Goal: Task Accomplishment & Management: Complete application form

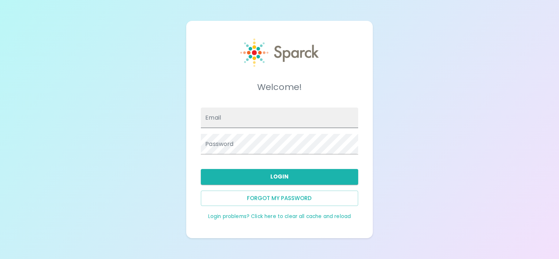
click at [263, 120] on input "Email" at bounding box center [279, 118] width 157 height 21
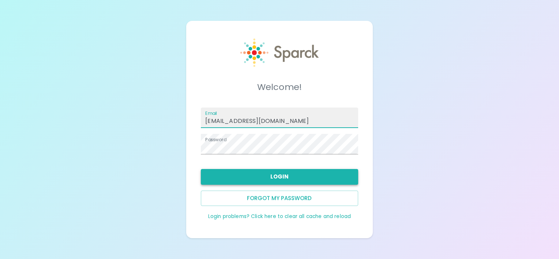
type input "[EMAIL_ADDRESS][DOMAIN_NAME]"
click at [283, 176] on button "Login" at bounding box center [279, 176] width 157 height 15
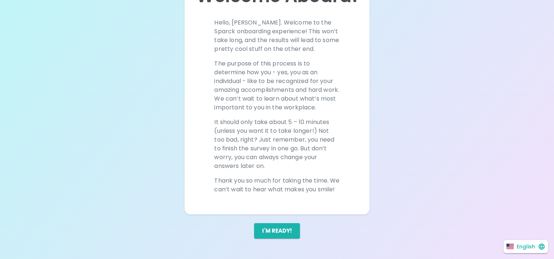
scroll to position [110, 0]
click at [287, 230] on button "I'm ready!" at bounding box center [277, 230] width 46 height 15
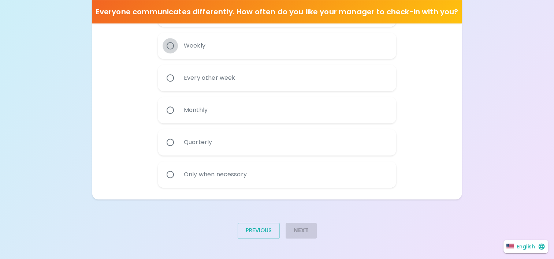
click at [170, 46] on input "Weekly" at bounding box center [170, 45] width 15 height 15
radio input "true"
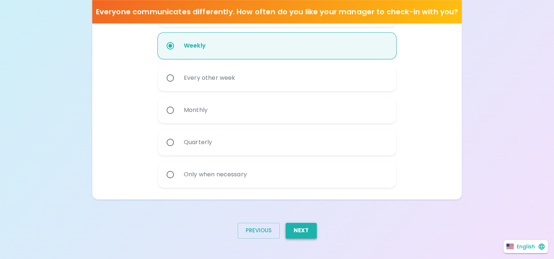
click at [306, 228] on button "Next" at bounding box center [301, 230] width 31 height 15
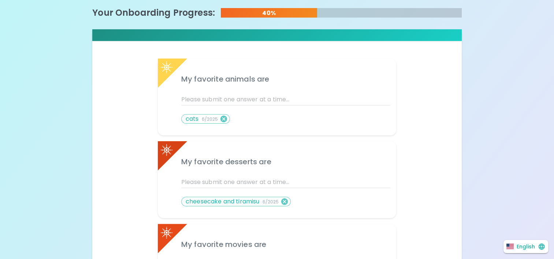
scroll to position [146, 0]
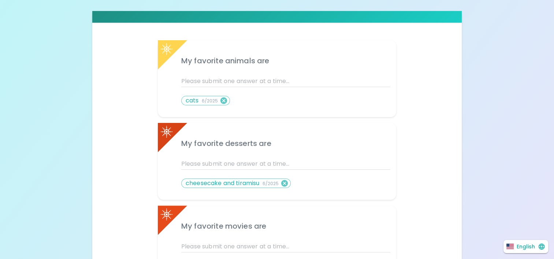
click at [254, 182] on p "cheesecake and tiramisu 6/2025" at bounding box center [232, 183] width 93 height 9
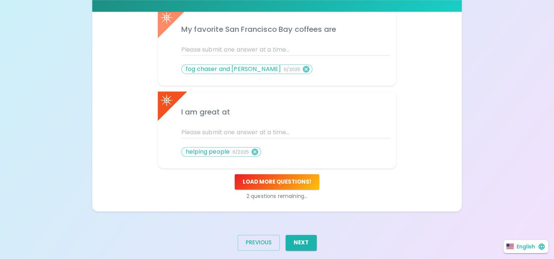
scroll to position [437, 0]
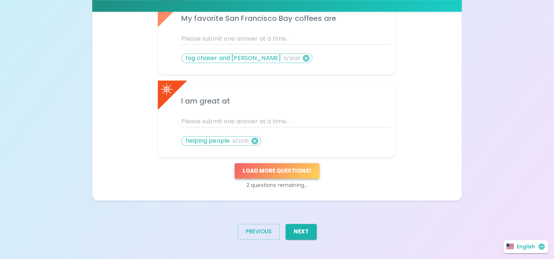
click at [287, 171] on button "Load more questions !" at bounding box center [277, 170] width 85 height 15
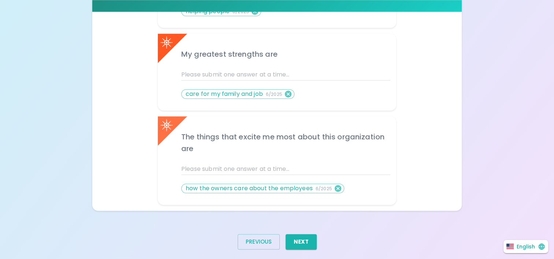
scroll to position [577, 0]
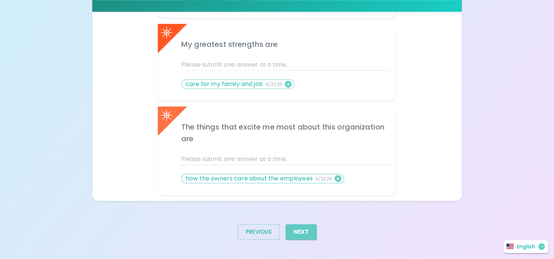
click at [299, 230] on button "Next" at bounding box center [301, 231] width 31 height 15
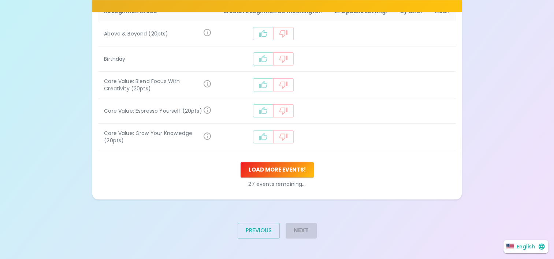
scroll to position [228, 0]
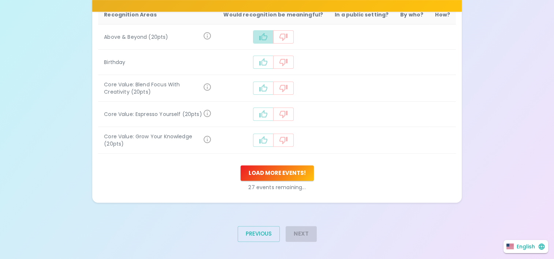
click at [267, 37] on icon "recognition-1058" at bounding box center [263, 36] width 8 height 7
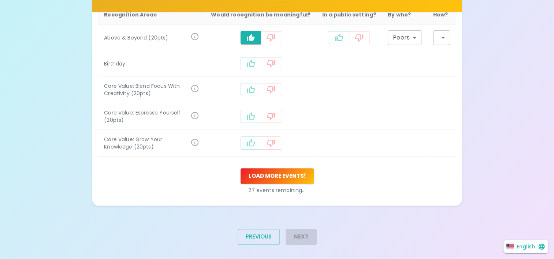
click at [341, 35] on icon "recognition-1058" at bounding box center [339, 37] width 9 height 9
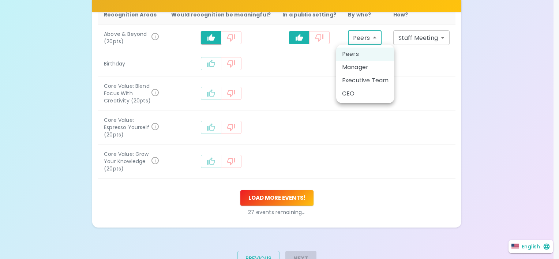
click at [375, 37] on body "What makes you feel appreciated at work? Rewards are great, but we know the rec…" at bounding box center [279, 30] width 559 height 516
click at [358, 54] on li "Peers" at bounding box center [365, 54] width 58 height 13
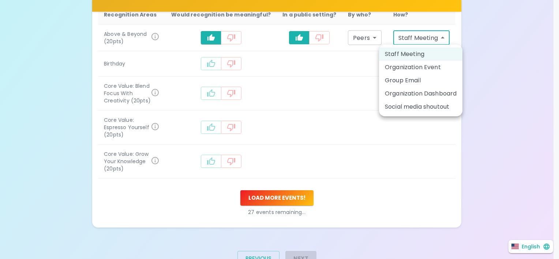
click at [443, 35] on body "What makes you feel appreciated at work? Rewards are great, but we know the rec…" at bounding box center [279, 30] width 559 height 516
click at [416, 79] on li "Group Email" at bounding box center [420, 80] width 83 height 13
type input "group_email"
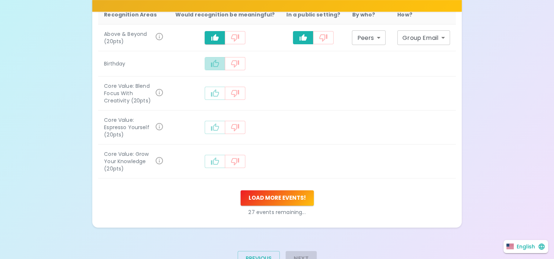
click at [217, 65] on icon "recognition-1058" at bounding box center [215, 63] width 9 height 9
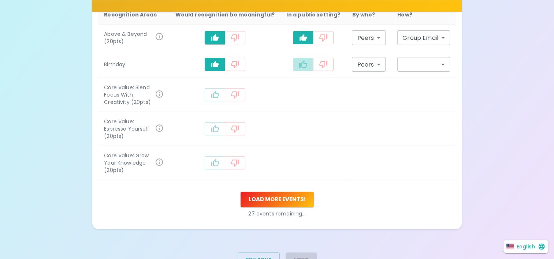
click at [302, 60] on icon "recognition-1058" at bounding box center [303, 64] width 9 height 9
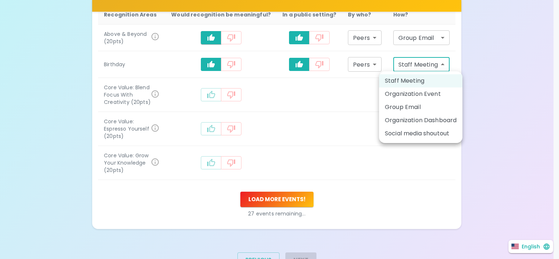
click at [443, 63] on body "What makes you feel appreciated at work? Rewards are great, but we know the rec…" at bounding box center [279, 30] width 559 height 517
drag, startPoint x: 407, startPoint y: 106, endPoint x: 403, endPoint y: 104, distance: 4.8
click at [403, 105] on li "Group Email" at bounding box center [420, 107] width 83 height 13
type input "group_email"
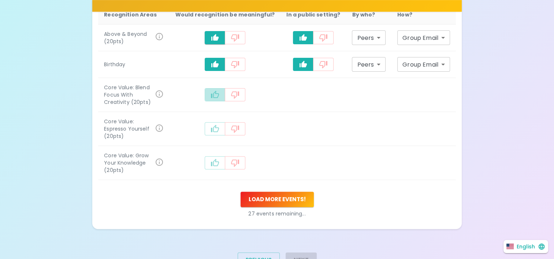
click at [219, 93] on icon "recognition-1058" at bounding box center [215, 94] width 9 height 9
click at [301, 95] on icon "recognition-1058" at bounding box center [303, 94] width 8 height 7
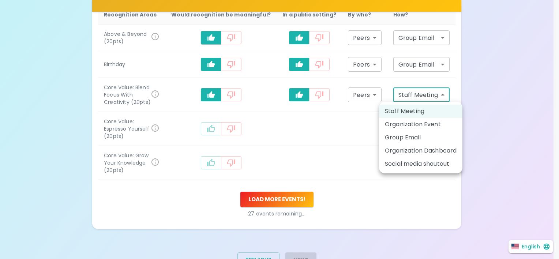
click at [443, 92] on body "What makes you feel appreciated at work? Rewards are great, but we know the rec…" at bounding box center [279, 30] width 559 height 517
click at [414, 123] on li "Organization Event" at bounding box center [420, 124] width 83 height 13
type input "company_event"
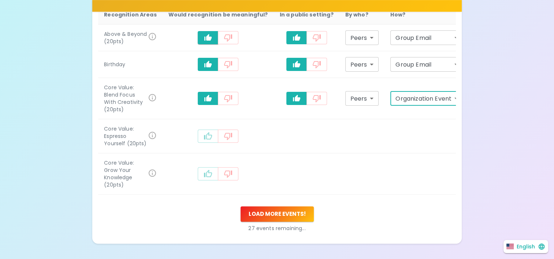
click at [204, 138] on icon "recognition-1058" at bounding box center [208, 136] width 9 height 9
click at [292, 138] on icon "recognition-1058" at bounding box center [296, 136] width 9 height 9
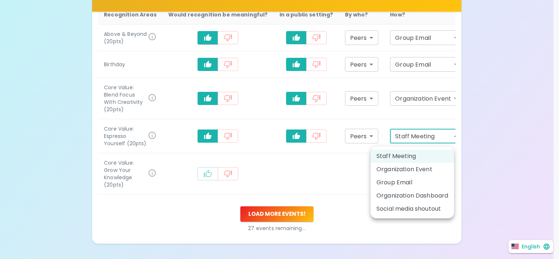
click at [441, 139] on body "What makes you feel appreciated at work? Rewards are great, but we know the rec…" at bounding box center [279, 38] width 559 height 532
click at [409, 168] on li "Organization Event" at bounding box center [412, 169] width 83 height 13
type input "company_event"
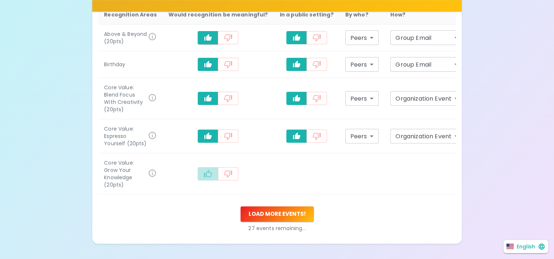
click at [204, 177] on icon "recognition-1058" at bounding box center [208, 173] width 8 height 7
click at [292, 178] on icon "recognition-1058" at bounding box center [296, 174] width 9 height 9
type input "staff_meeting"
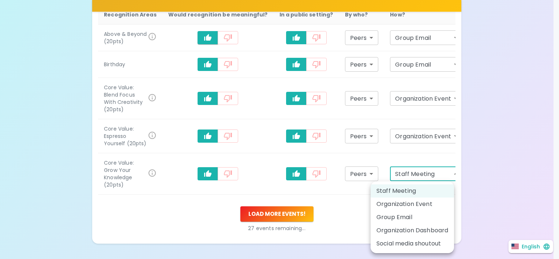
click at [442, 179] on body "What makes you feel appreciated at work? Rewards are great, but we know the rec…" at bounding box center [279, 38] width 559 height 532
click at [411, 189] on li "Staff Meeting" at bounding box center [412, 191] width 83 height 13
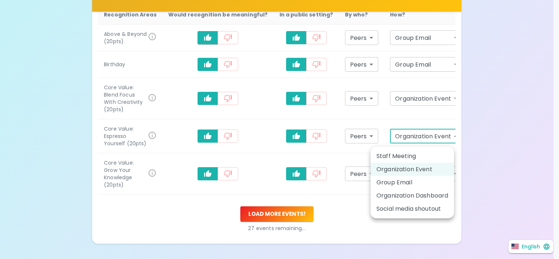
click at [442, 138] on body "What makes you feel appreciated at work? Rewards are great, but we know the rec…" at bounding box center [279, 38] width 559 height 532
click at [403, 155] on li "Staff Meeting" at bounding box center [412, 156] width 83 height 13
type input "staff_meeting"
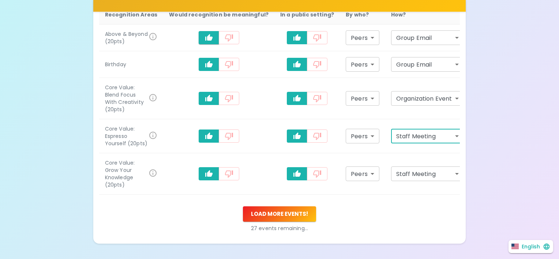
click at [443, 97] on body "What makes you feel appreciated at work? Rewards are great, but we know the rec…" at bounding box center [279, 38] width 559 height 532
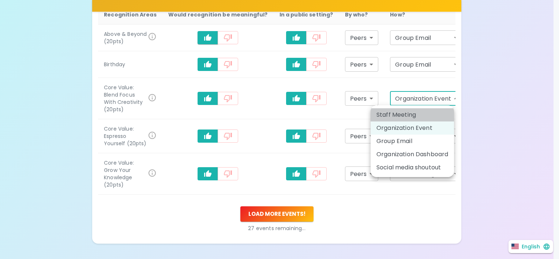
click at [416, 113] on li "Staff Meeting" at bounding box center [412, 114] width 83 height 13
type input "staff_meeting"
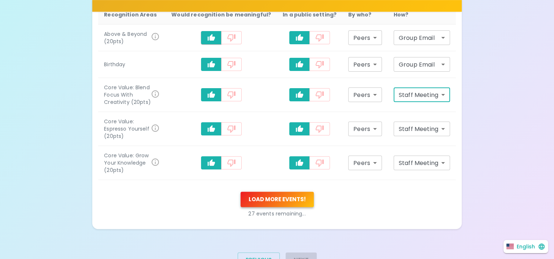
click at [266, 193] on button "Load more events !" at bounding box center [277, 199] width 73 height 15
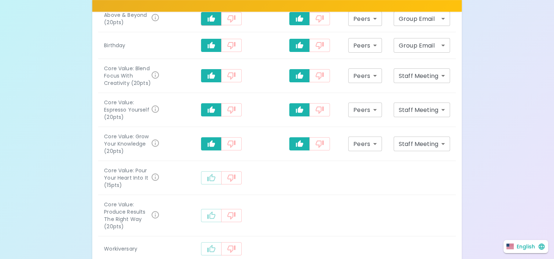
scroll to position [265, 0]
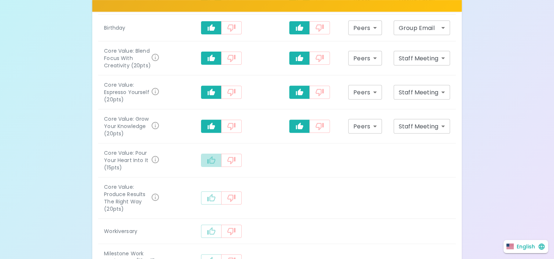
click at [216, 156] on icon "recognition-1058" at bounding box center [211, 160] width 9 height 9
click at [301, 156] on icon "recognition-1058" at bounding box center [299, 160] width 9 height 9
type input "staff_meeting"
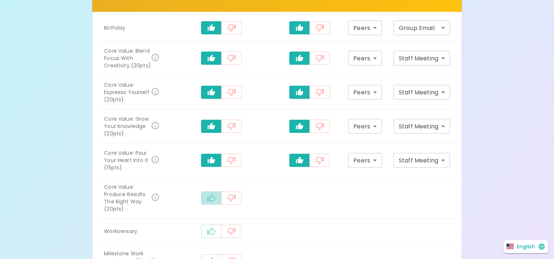
click at [216, 194] on icon "recognition-1058" at bounding box center [211, 198] width 9 height 9
click at [295, 191] on button "recognition-1058" at bounding box center [299, 197] width 21 height 13
type input "staff_meeting"
click at [216, 227] on icon "recognition-1058" at bounding box center [211, 231] width 9 height 9
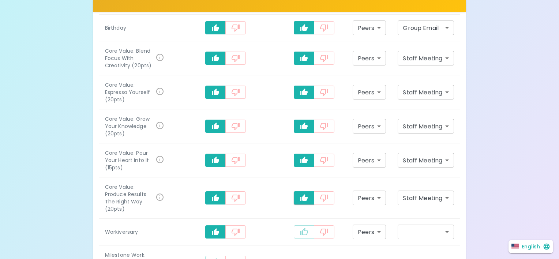
click at [436, 209] on body "What makes you feel appreciated at work? Rewards are great, but we know the rec…" at bounding box center [279, 75] width 559 height 680
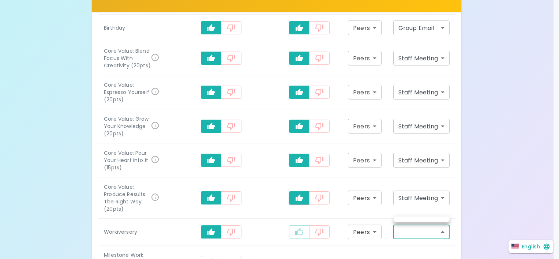
click at [444, 209] on div at bounding box center [279, 129] width 559 height 259
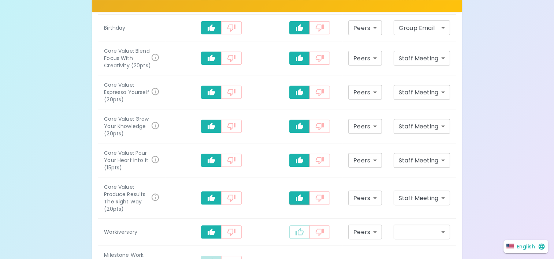
click at [216, 258] on icon "recognition-1058" at bounding box center [211, 262] width 9 height 9
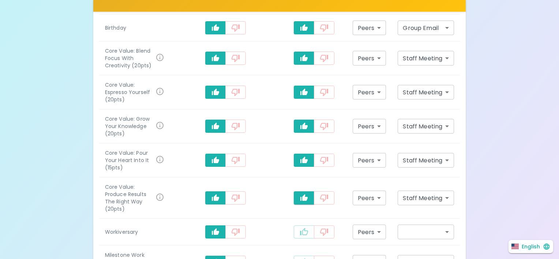
click at [443, 241] on body "What makes you feel appreciated at work? Rewards are great, but we know the rec…" at bounding box center [279, 75] width 559 height 680
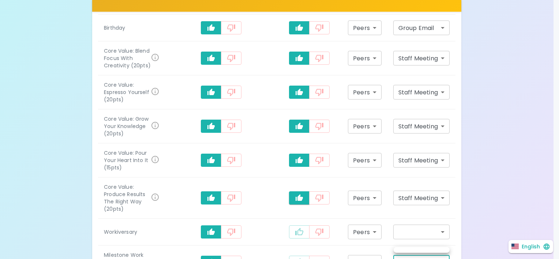
click at [444, 207] on div at bounding box center [279, 129] width 559 height 259
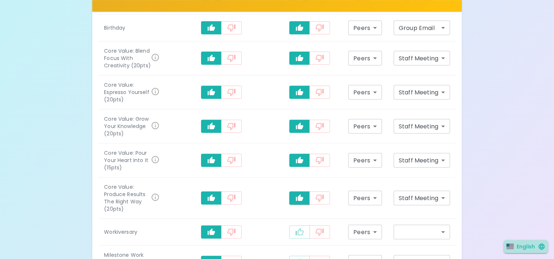
click at [525, 246] on p "English" at bounding box center [526, 246] width 18 height 7
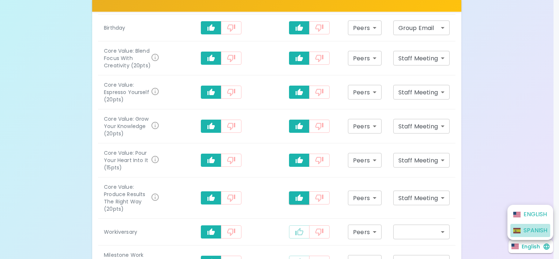
click at [528, 228] on p "Spanish" at bounding box center [536, 230] width 24 height 9
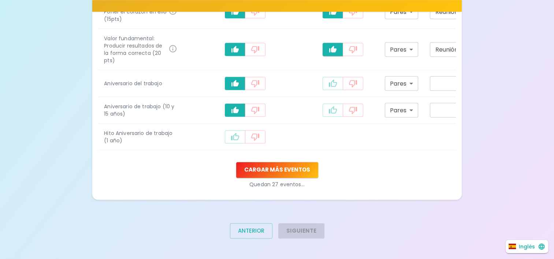
scroll to position [423, 0]
click at [231, 140] on icon "recognition-1058" at bounding box center [235, 136] width 8 height 7
click at [524, 241] on button "Inglés" at bounding box center [527, 246] width 42 height 13
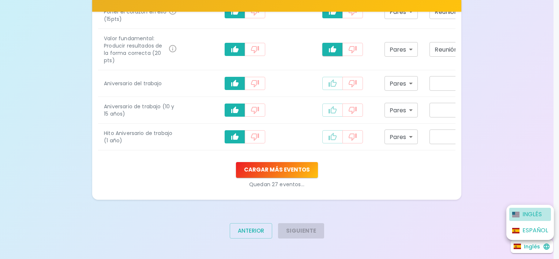
click at [525, 215] on p "Inglés" at bounding box center [532, 214] width 19 height 9
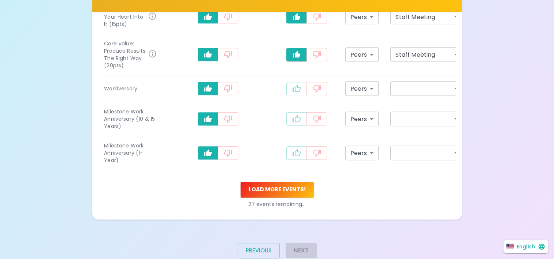
click at [204, 93] on icon "recognition-1058" at bounding box center [208, 88] width 9 height 9
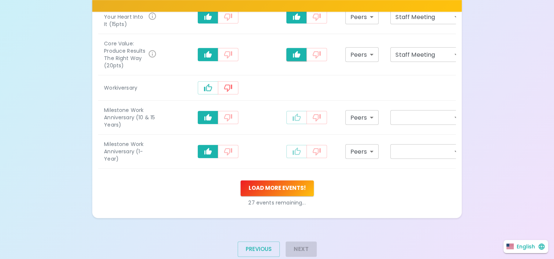
click at [204, 91] on icon "recognition-1058" at bounding box center [208, 87] width 8 height 7
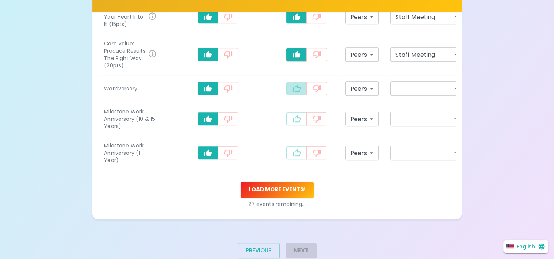
click at [292, 93] on icon "recognition-1058" at bounding box center [296, 88] width 9 height 9
type input "staff_meeting"
click at [292, 123] on icon "recognition-1058" at bounding box center [296, 119] width 9 height 9
type input "staff_meeting"
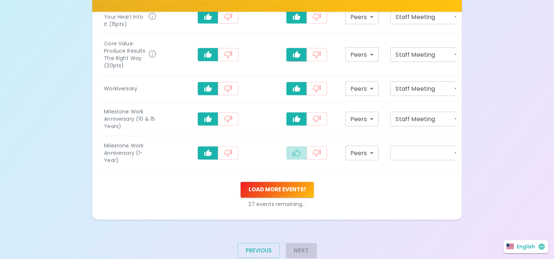
click at [292, 157] on icon "recognition-1058" at bounding box center [296, 153] width 9 height 9
type input "staff_meeting"
click at [275, 197] on button "Load more events!" at bounding box center [277, 189] width 73 height 15
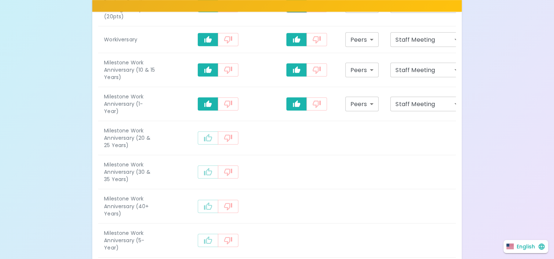
scroll to position [496, 0]
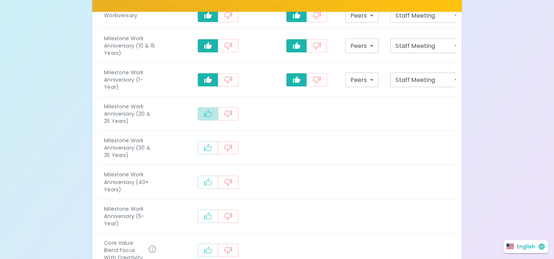
click at [204, 118] on icon "recognition-1058" at bounding box center [208, 113] width 9 height 9
click at [292, 118] on icon "recognition-1058" at bounding box center [296, 113] width 9 height 9
type input "staff_meeting"
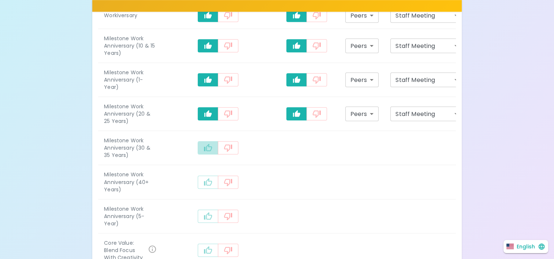
click at [207, 154] on button "recognition-1058" at bounding box center [208, 147] width 21 height 13
click at [292, 152] on icon "recognition-1058" at bounding box center [296, 148] width 9 height 9
type input "staff_meeting"
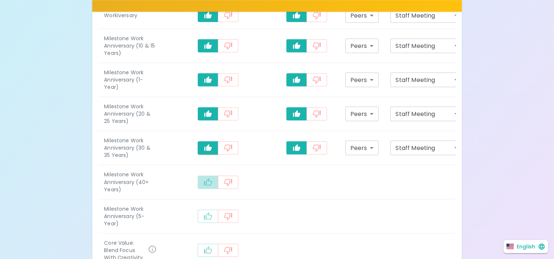
click at [208, 189] on button "recognition-1058" at bounding box center [208, 182] width 21 height 13
click at [292, 187] on icon "recognition-1058" at bounding box center [296, 182] width 9 height 9
type input "staff_meeting"
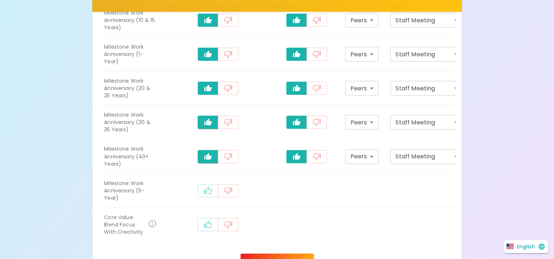
scroll to position [533, 0]
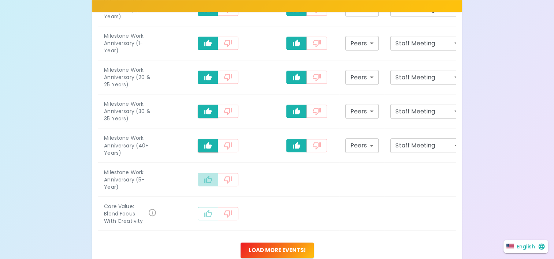
click at [207, 186] on button "recognition-1058" at bounding box center [208, 179] width 21 height 13
click at [286, 186] on button "recognition-1058" at bounding box center [296, 179] width 21 height 13
type input "staff_meeting"
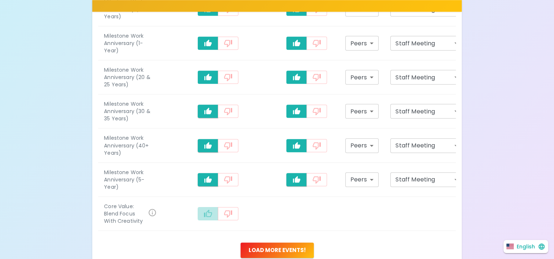
click at [204, 218] on icon "recognition-1058" at bounding box center [208, 213] width 9 height 9
click at [293, 217] on icon "recognition-1058" at bounding box center [297, 213] width 8 height 7
type input "staff_meeting"
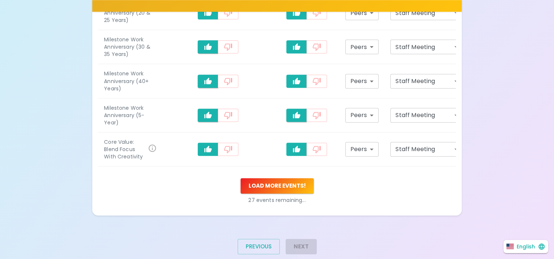
scroll to position [606, 0]
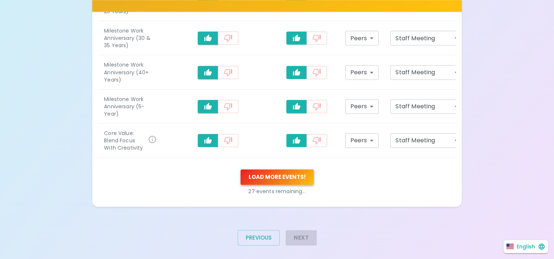
click at [272, 185] on button "Load more events!" at bounding box center [277, 177] width 73 height 15
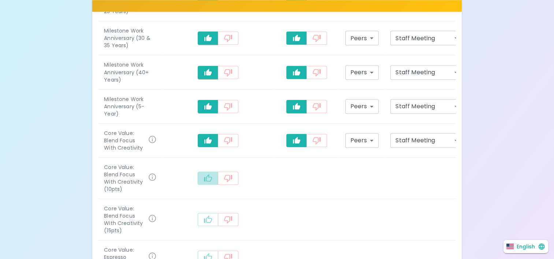
click at [204, 183] on icon "recognition-1058" at bounding box center [208, 178] width 9 height 9
click at [292, 183] on icon "recognition-1058" at bounding box center [296, 178] width 9 height 9
type input "staff_meeting"
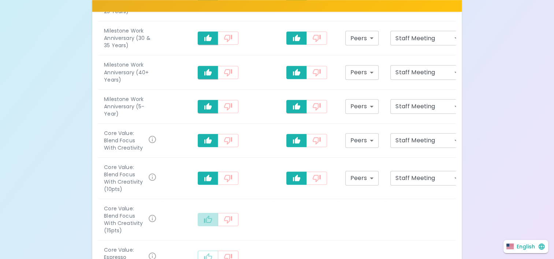
click at [204, 224] on icon "recognition-1058" at bounding box center [208, 219] width 9 height 9
click at [292, 224] on icon "recognition-1058" at bounding box center [296, 219] width 9 height 9
type input "staff_meeting"
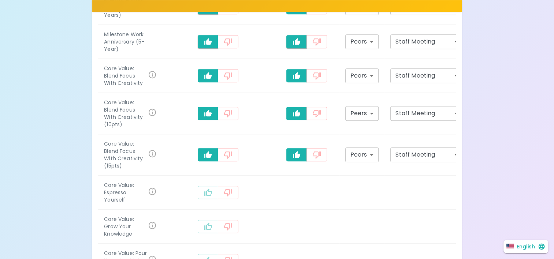
scroll to position [679, 0]
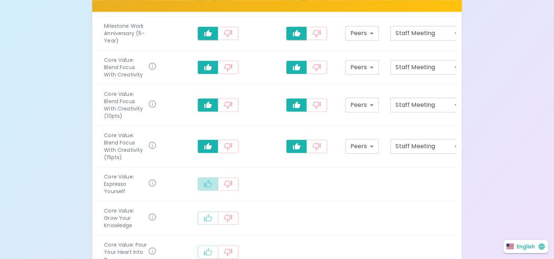
click at [204, 189] on icon "recognition-1058" at bounding box center [208, 184] width 9 height 9
click at [292, 189] on icon "recognition-1058" at bounding box center [296, 184] width 9 height 9
type input "staff_meeting"
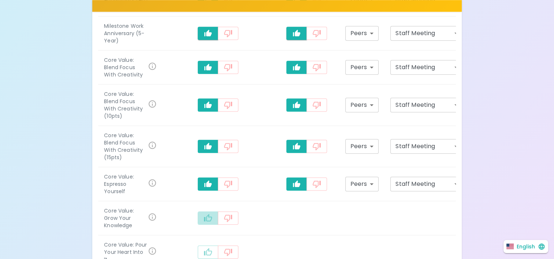
click at [204, 223] on icon "recognition-1058" at bounding box center [208, 218] width 9 height 9
click at [292, 223] on icon "recognition-1058" at bounding box center [296, 218] width 9 height 9
type input "staff_meeting"
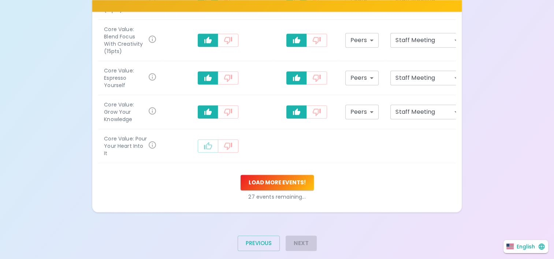
scroll to position [789, 0]
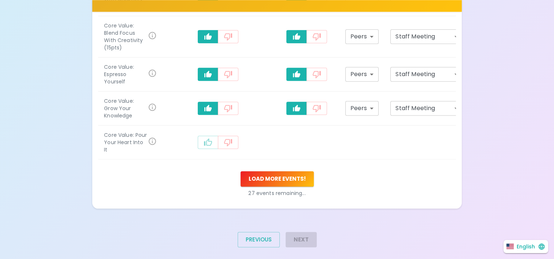
click at [204, 147] on icon "recognition-1058" at bounding box center [208, 142] width 9 height 9
click at [292, 147] on icon "recognition-1058" at bounding box center [296, 142] width 9 height 9
type input "staff_meeting"
click at [275, 187] on button "Load more events!" at bounding box center [277, 178] width 73 height 15
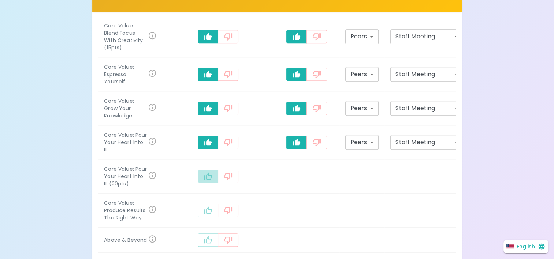
click at [204, 181] on icon "recognition-1058" at bounding box center [208, 176] width 9 height 9
drag, startPoint x: 283, startPoint y: 189, endPoint x: 277, endPoint y: 190, distance: 6.0
click at [286, 183] on button "recognition-1058" at bounding box center [296, 176] width 21 height 13
type input "staff_meeting"
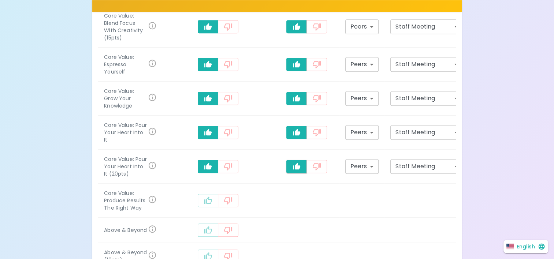
scroll to position [826, 0]
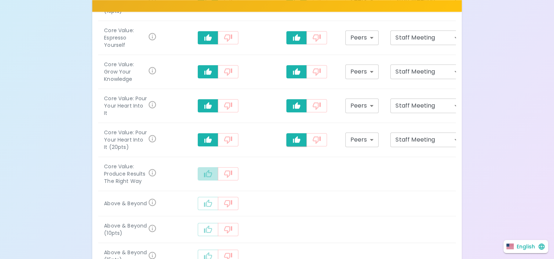
click at [204, 178] on icon "recognition-1058" at bounding box center [208, 174] width 9 height 9
click at [292, 178] on icon "recognition-1058" at bounding box center [296, 174] width 9 height 9
type input "staff_meeting"
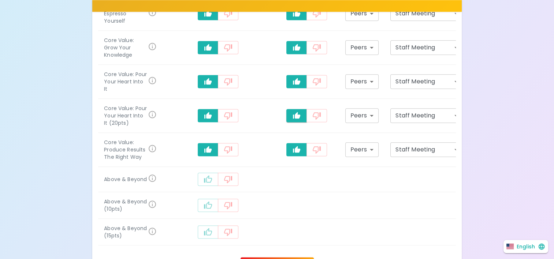
scroll to position [863, 0]
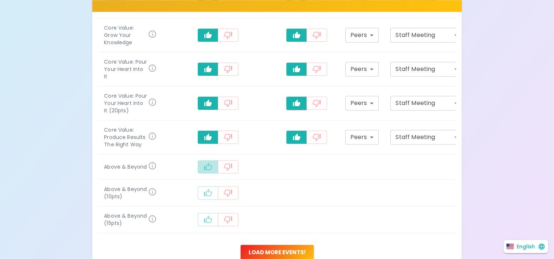
click at [204, 170] on icon "recognition-1058" at bounding box center [208, 166] width 8 height 7
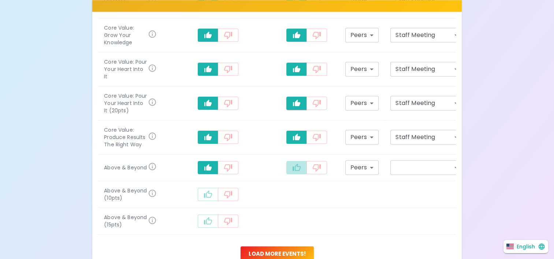
click at [292, 172] on icon "recognition-1058" at bounding box center [296, 167] width 9 height 9
type input "staff_meeting"
click at [204, 198] on icon "recognition-1058" at bounding box center [208, 193] width 8 height 7
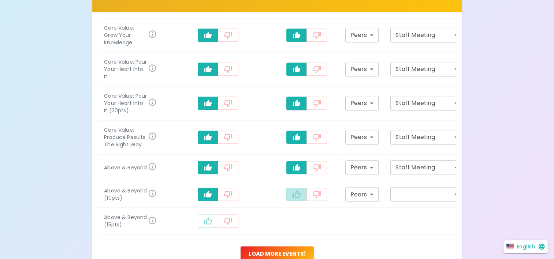
click at [292, 199] on icon "recognition-1058" at bounding box center [296, 194] width 9 height 9
type input "staff_meeting"
click at [204, 226] on icon "recognition-1058" at bounding box center [208, 221] width 9 height 9
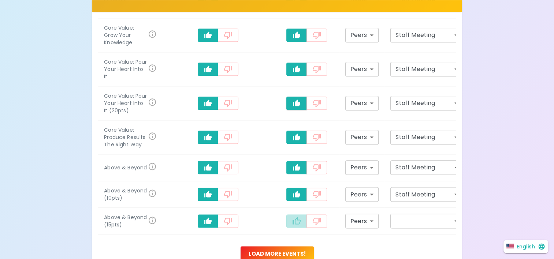
click at [292, 226] on icon "recognition-1058" at bounding box center [296, 221] width 9 height 9
type input "staff_meeting"
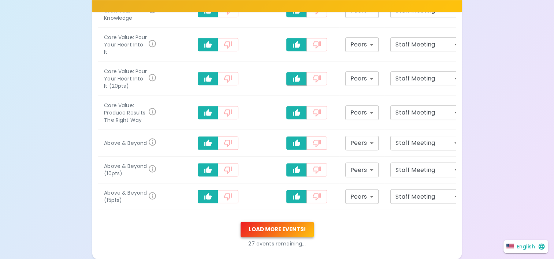
scroll to position [899, 0]
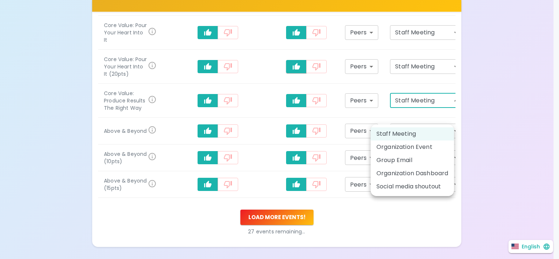
click at [423, 133] on li "Staff Meeting" at bounding box center [412, 133] width 83 height 13
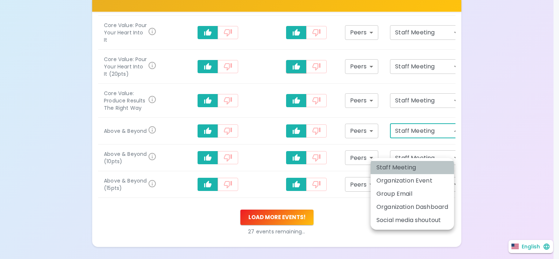
click at [429, 166] on li "Staff Meeting" at bounding box center [412, 167] width 83 height 13
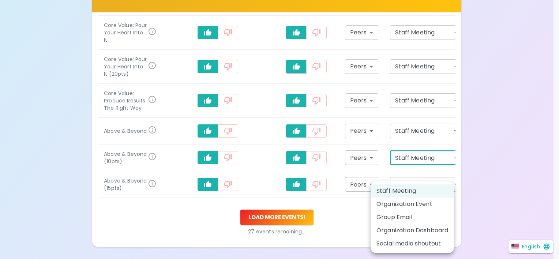
click at [424, 190] on li "Staff Meeting" at bounding box center [412, 191] width 83 height 13
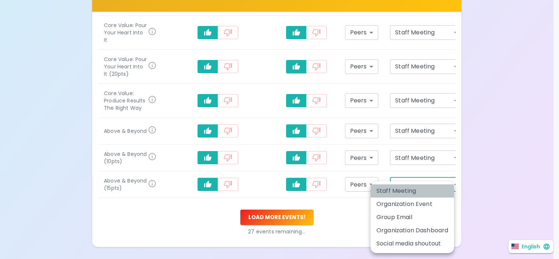
click at [420, 191] on li "Staff Meeting" at bounding box center [412, 191] width 83 height 13
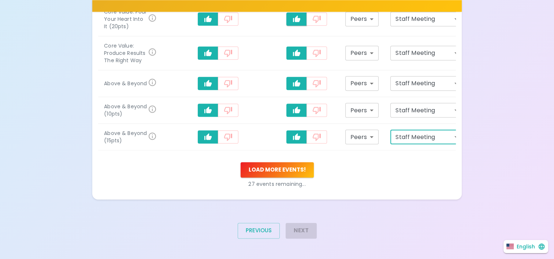
scroll to position [966, 0]
click at [288, 170] on button "Load more events!" at bounding box center [277, 169] width 73 height 15
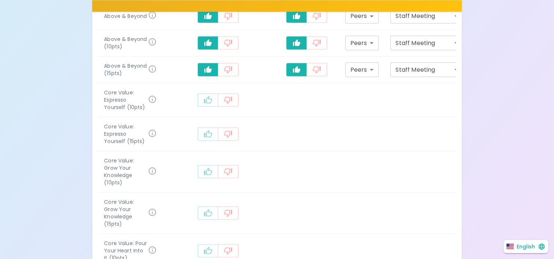
scroll to position [1040, 0]
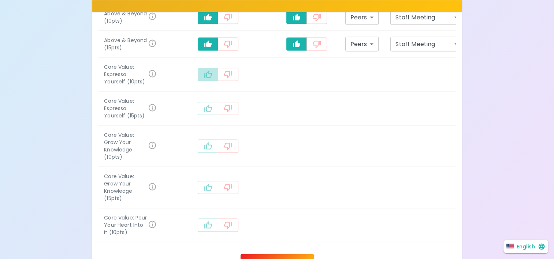
drag, startPoint x: 198, startPoint y: 91, endPoint x: 194, endPoint y: 95, distance: 5.7
click at [204, 79] on icon "recognition-1058" at bounding box center [208, 74] width 9 height 9
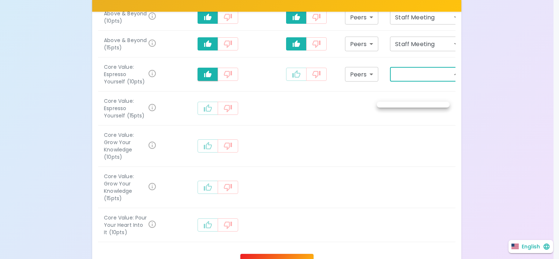
click at [444, 94] on div at bounding box center [279, 129] width 559 height 259
click at [442, 93] on div at bounding box center [279, 129] width 559 height 259
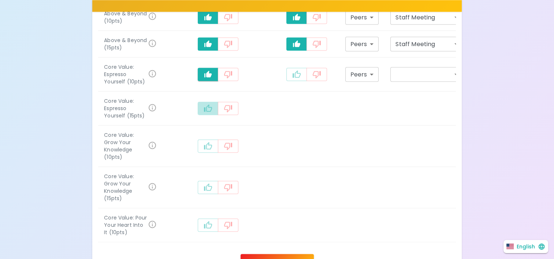
click at [204, 113] on icon "recognition-1058" at bounding box center [208, 108] width 9 height 9
click at [204, 149] on icon "recognition-1058" at bounding box center [208, 145] width 8 height 7
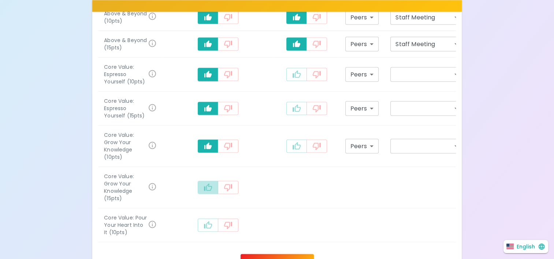
click at [204, 192] on icon "recognition-1058" at bounding box center [208, 187] width 9 height 9
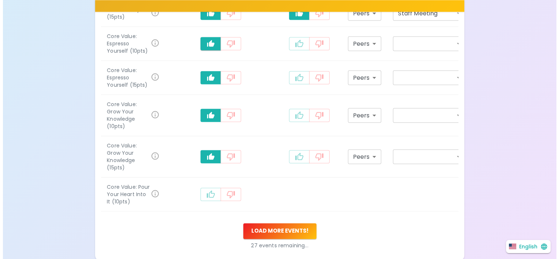
scroll to position [1113, 0]
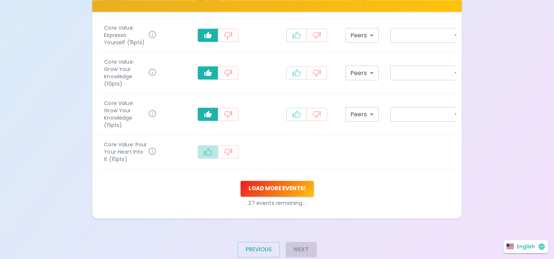
click at [204, 156] on icon "recognition-1058" at bounding box center [208, 152] width 9 height 9
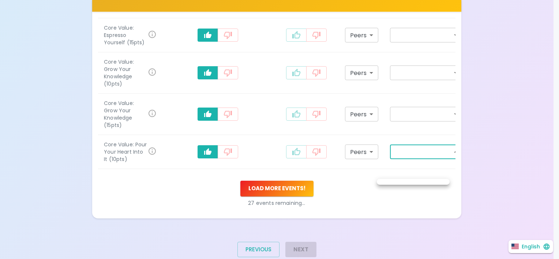
click at [451, 152] on div at bounding box center [279, 129] width 559 height 259
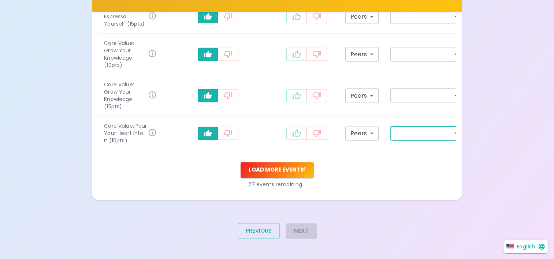
scroll to position [1151, 0]
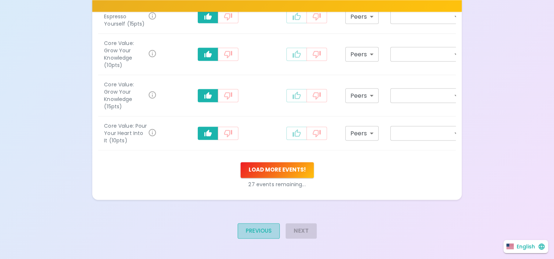
click at [257, 231] on button "Previous" at bounding box center [259, 230] width 42 height 15
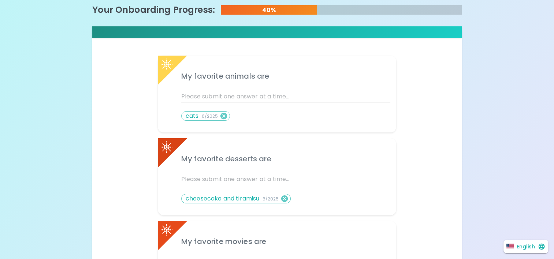
scroll to position [144, 0]
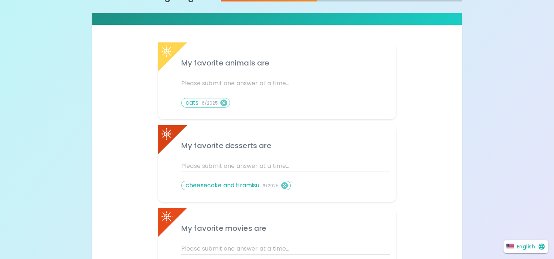
click at [250, 185] on p "cheesecake and tiramisu 6/2025" at bounding box center [232, 185] width 93 height 9
click at [249, 168] on input "text" at bounding box center [285, 166] width 209 height 12
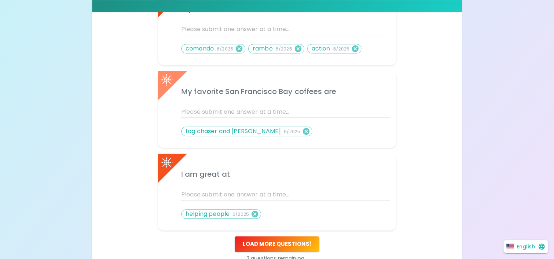
scroll to position [401, 0]
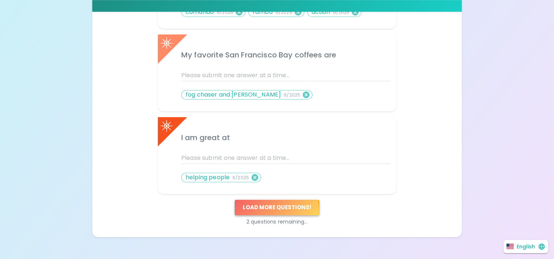
click at [261, 210] on button "Load more questions !" at bounding box center [277, 207] width 85 height 15
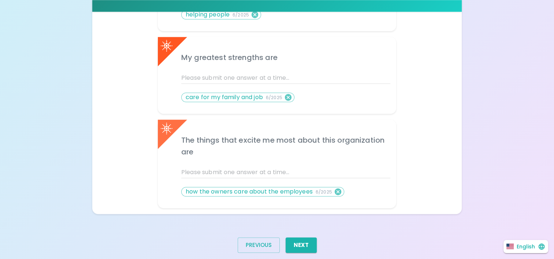
scroll to position [577, 0]
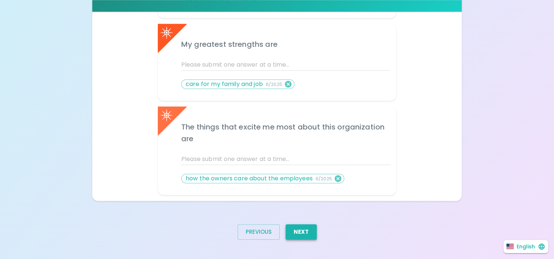
click at [303, 228] on button "Next" at bounding box center [301, 231] width 31 height 15
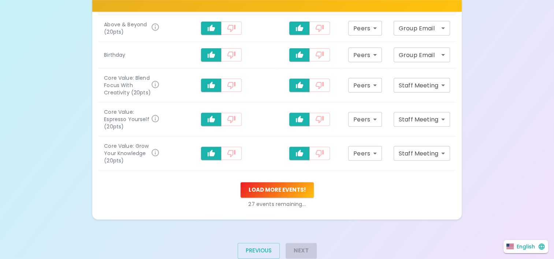
scroll to position [250, 0]
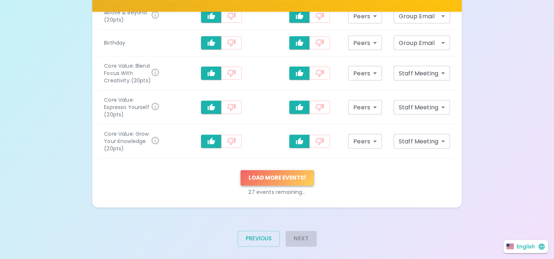
click at [278, 171] on button "Load more events !" at bounding box center [277, 177] width 73 height 15
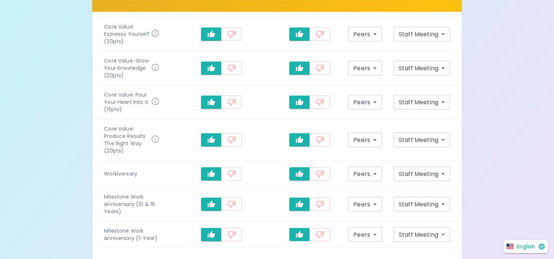
scroll to position [360, 0]
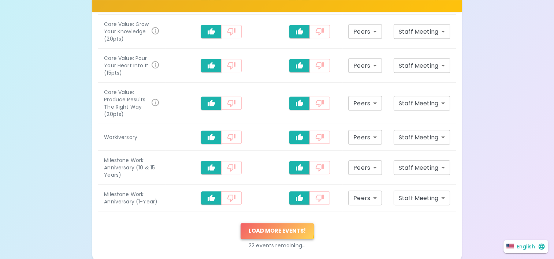
click at [276, 223] on button "Load more events !" at bounding box center [277, 230] width 73 height 15
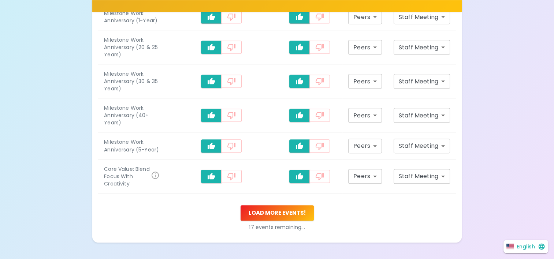
scroll to position [543, 0]
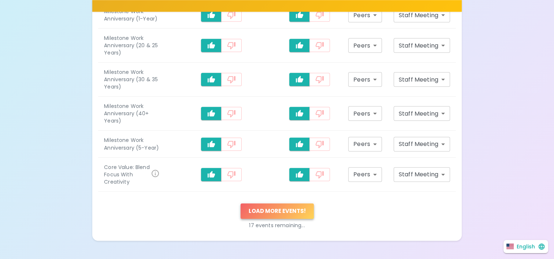
click at [279, 204] on button "Load more events !" at bounding box center [277, 211] width 73 height 15
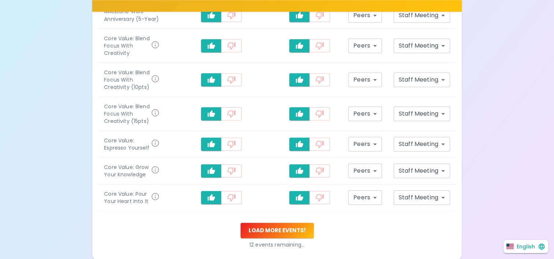
scroll to position [689, 0]
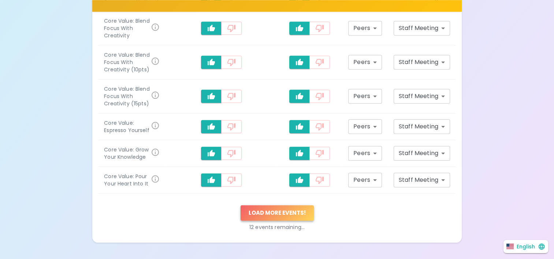
click at [284, 205] on button "Load more events !" at bounding box center [277, 212] width 73 height 15
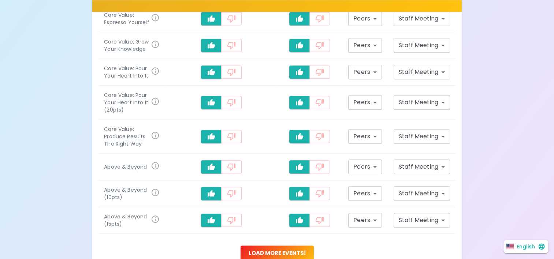
scroll to position [799, 0]
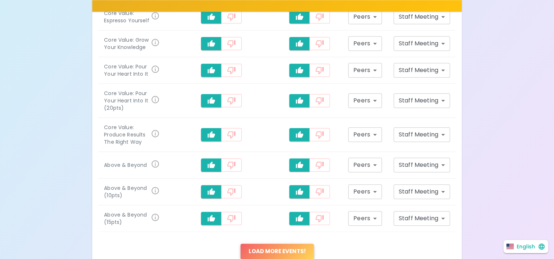
click at [280, 244] on button "Load more events !" at bounding box center [277, 251] width 73 height 15
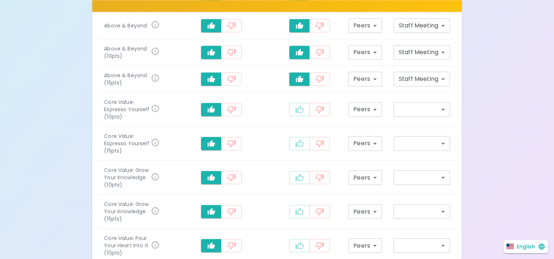
scroll to position [946, 0]
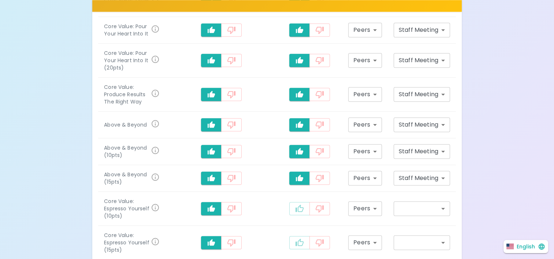
scroll to position [823, 0]
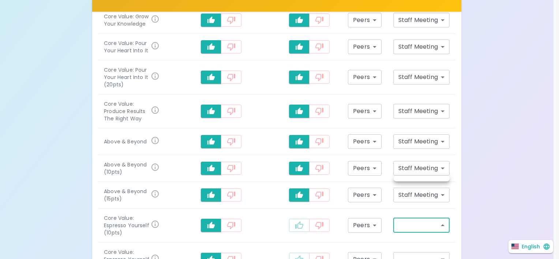
click at [438, 168] on div at bounding box center [279, 129] width 559 height 259
click at [442, 168] on div at bounding box center [279, 129] width 559 height 259
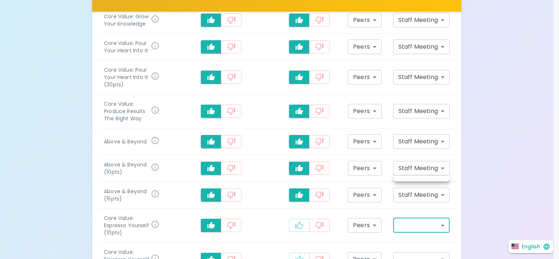
click at [433, 179] on ul at bounding box center [422, 179] width 56 height 6
click at [443, 169] on div at bounding box center [279, 129] width 559 height 259
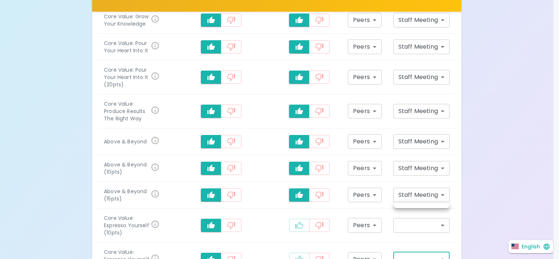
click at [441, 227] on div at bounding box center [279, 129] width 559 height 259
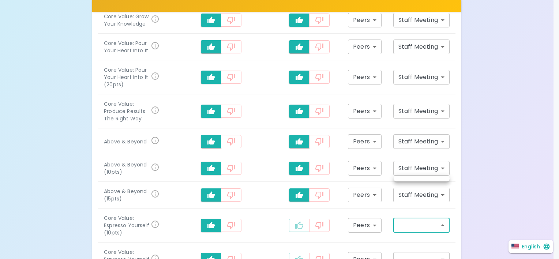
drag, startPoint x: 298, startPoint y: 169, endPoint x: 301, endPoint y: 167, distance: 3.8
click at [298, 169] on div at bounding box center [279, 129] width 559 height 259
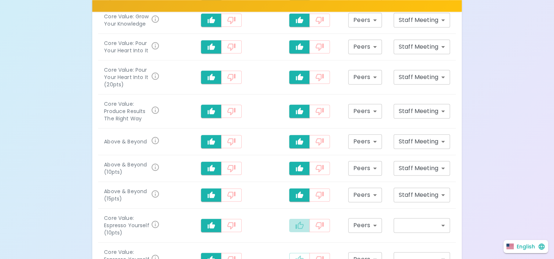
click at [306, 219] on button "recognition-1058" at bounding box center [299, 225] width 21 height 13
type input "staff_meeting"
click at [307, 253] on button "recognition-1058" at bounding box center [299, 259] width 21 height 13
type input "staff_meeting"
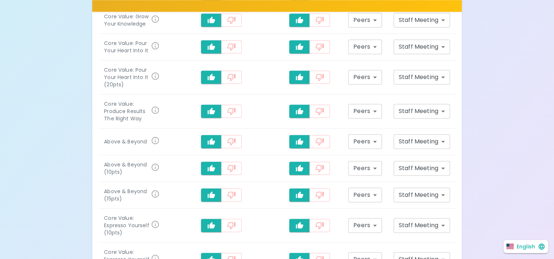
type input "staff_meeting"
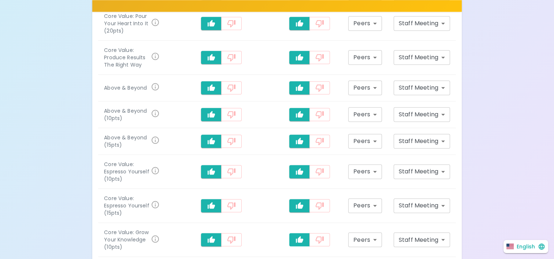
scroll to position [896, 0]
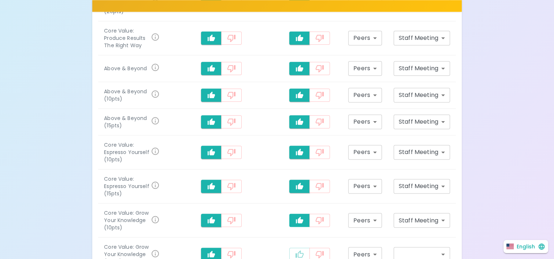
click at [301, 250] on icon "recognition-1058" at bounding box center [299, 253] width 8 height 7
type input "staff_meeting"
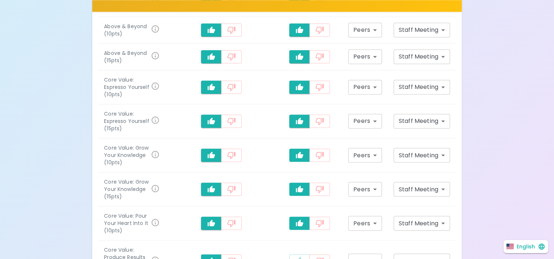
scroll to position [969, 0]
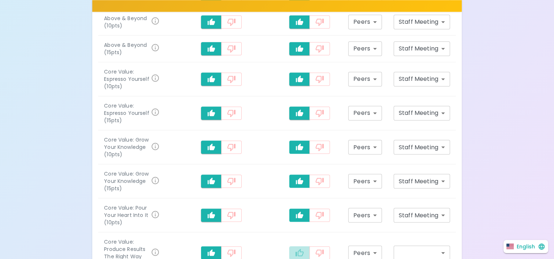
click at [303, 249] on icon "recognition-1058" at bounding box center [299, 252] width 8 height 7
type input "staff_meeting"
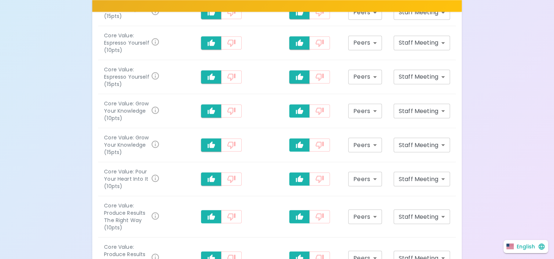
scroll to position [1006, 0]
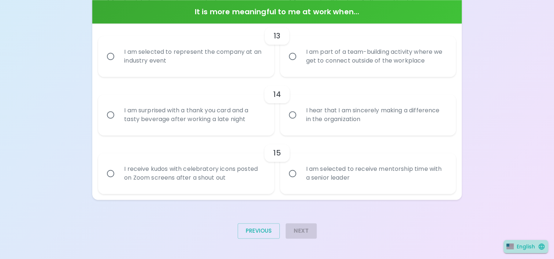
click at [518, 246] on p "English" at bounding box center [526, 246] width 18 height 7
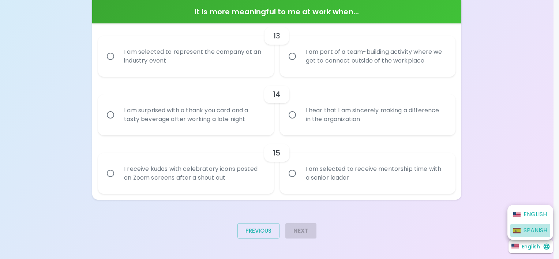
click at [528, 230] on p "Spanish" at bounding box center [536, 230] width 24 height 9
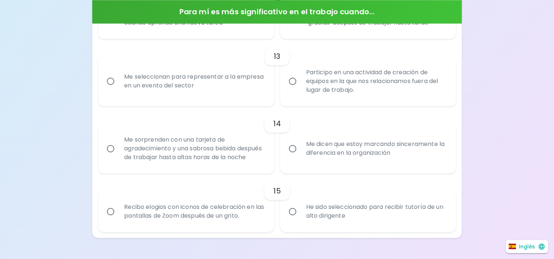
scroll to position [971, 0]
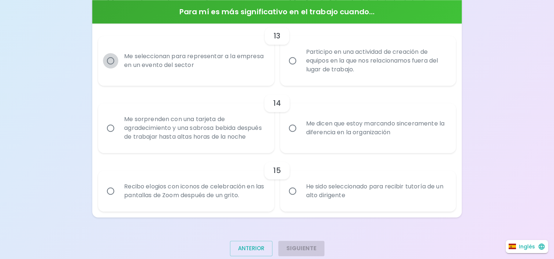
click at [112, 59] on input "Me seleccionan para representar a la empresa en un evento del sector" at bounding box center [110, 60] width 15 height 15
radio input "true"
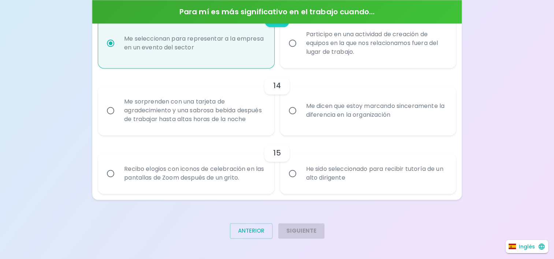
scroll to position [997, 0]
click at [112, 107] on input "Me sorprenden con una tarjeta de agradecimiento y una sabrosa bebida después de…" at bounding box center [110, 110] width 15 height 15
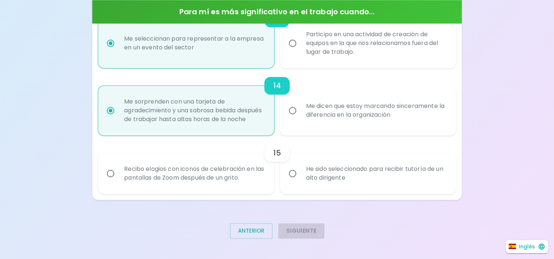
radio input "true"
click at [111, 172] on input "Recibo elogios con iconos de celebración en las pantallas de Zoom después de un…" at bounding box center [110, 173] width 15 height 15
radio input "false"
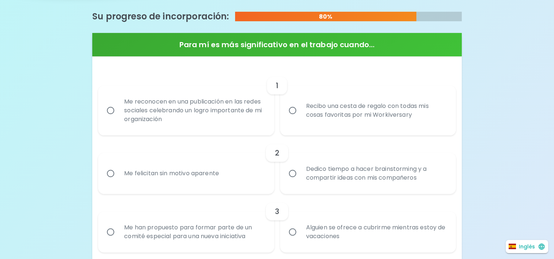
scroll to position [192, 0]
radio input "true"
click at [112, 109] on input "Me reconocen en una publicación en las redes sociales celebrando un logro impor…" at bounding box center [110, 110] width 15 height 15
radio input "false"
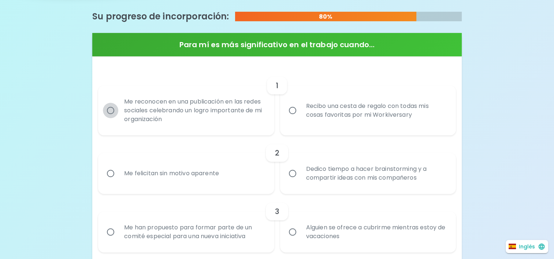
radio input "false"
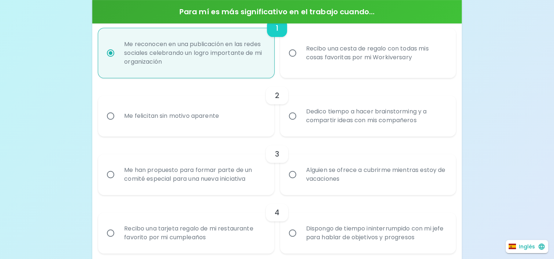
scroll to position [250, 0]
radio input "true"
click at [110, 114] on input "Me felicitan sin motivo aparente" at bounding box center [110, 114] width 15 height 15
radio input "false"
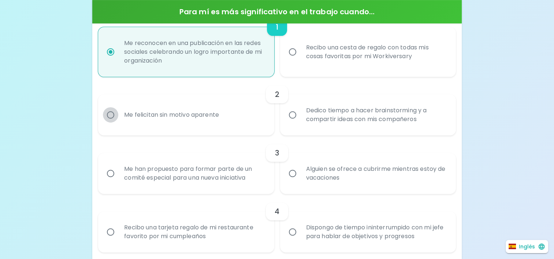
radio input "false"
radio input "true"
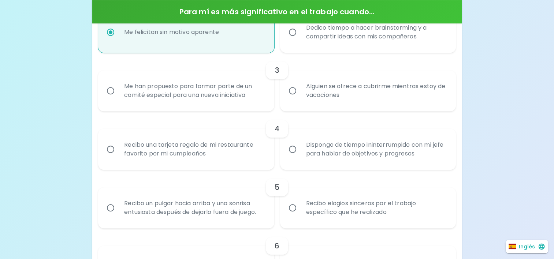
scroll to position [346, 0]
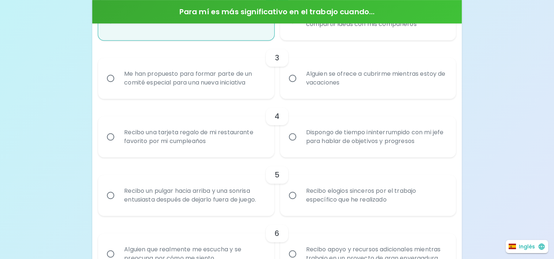
radio input "true"
click at [111, 136] on input "Recibo una tarjeta regalo de mi restaurante favorito por mi cumpleaños" at bounding box center [110, 136] width 15 height 15
radio input "false"
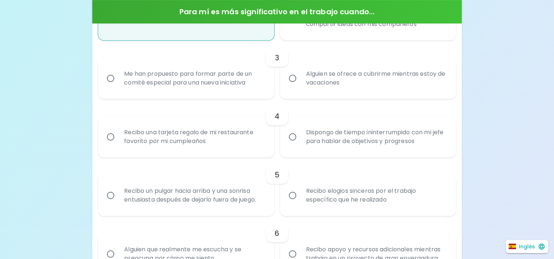
radio input "false"
radio input "true"
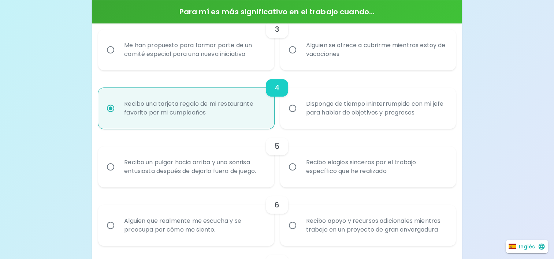
scroll to position [404, 0]
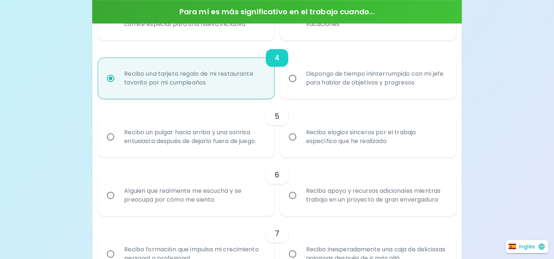
radio input "true"
click at [111, 136] on input "Recibo un pulgar hacia arriba y una sonrisa entusiasta después de dejarlo fuera…" at bounding box center [110, 136] width 15 height 15
radio input "false"
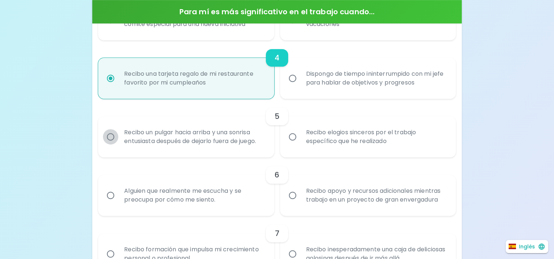
radio input "false"
radio input "true"
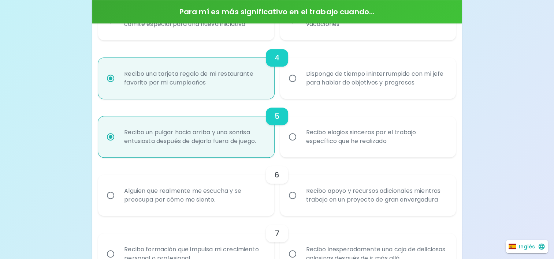
scroll to position [463, 0]
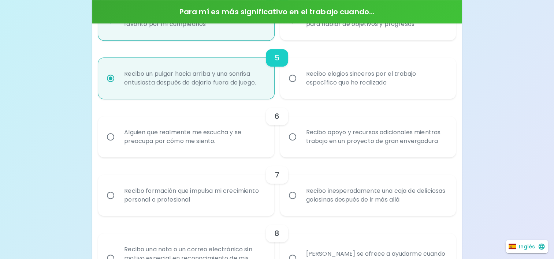
radio input "true"
click at [111, 136] on input "Alguien que realmente me escucha y se preocupa por cómo me siento." at bounding box center [110, 136] width 15 height 15
radio input "false"
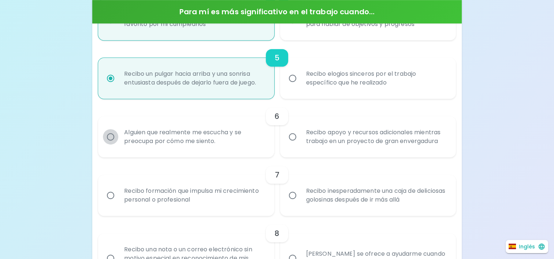
radio input "false"
radio input "true"
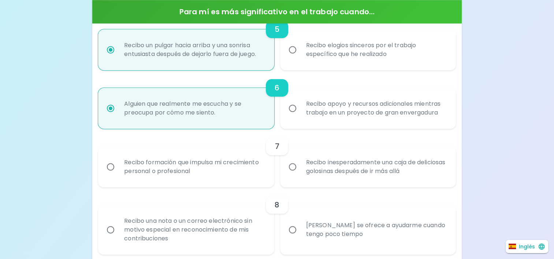
scroll to position [521, 0]
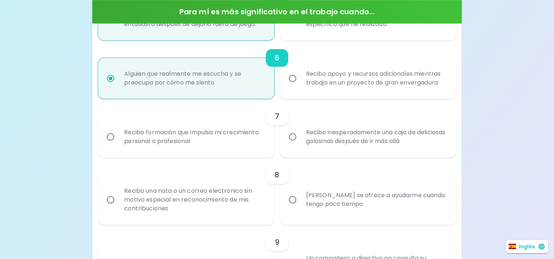
radio input "true"
drag, startPoint x: 111, startPoint y: 133, endPoint x: 106, endPoint y: 137, distance: 6.5
click at [108, 136] on input "Recibo formación que impulsa mi crecimiento personal o profesional" at bounding box center [110, 136] width 15 height 15
radio input "false"
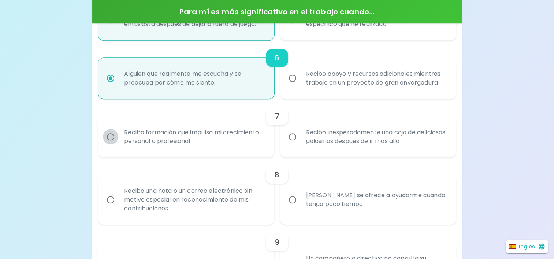
radio input "false"
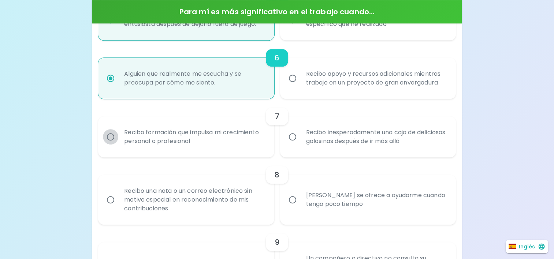
radio input "true"
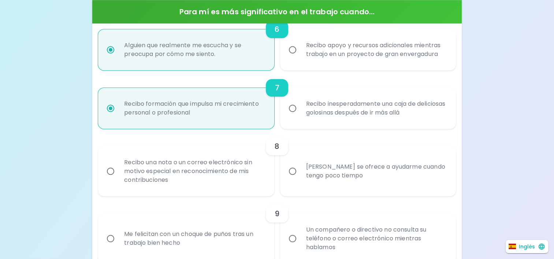
scroll to position [580, 0]
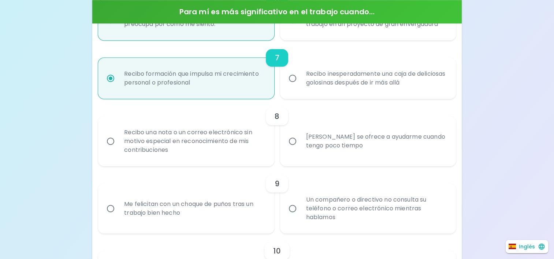
radio input "true"
click at [112, 140] on input "Recibo una nota o un correo electrónico sin motivo especial en reconocimiento d…" at bounding box center [110, 141] width 15 height 15
radio input "false"
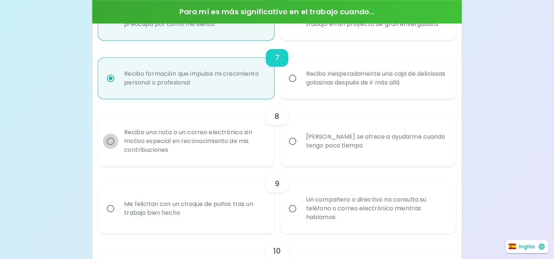
radio input "false"
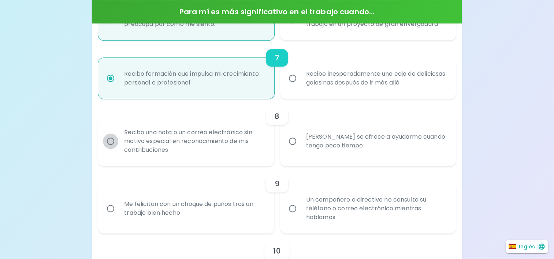
radio input "true"
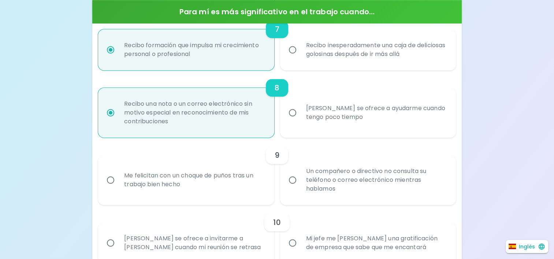
scroll to position [638, 0]
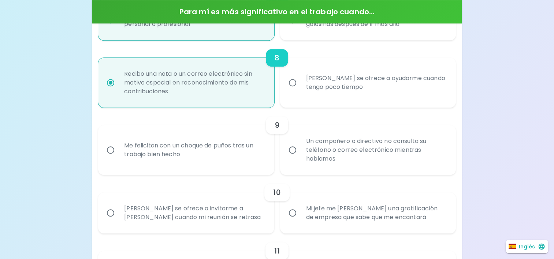
radio input "true"
click at [110, 151] on input "Me felicitan con un choque de puños tras un trabajo bien hecho" at bounding box center [110, 149] width 15 height 15
radio input "false"
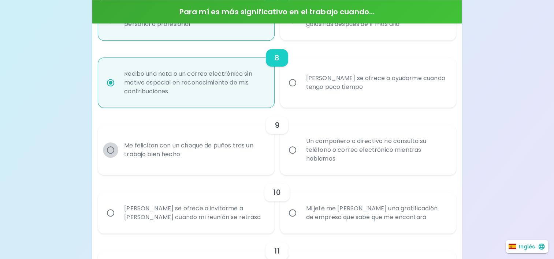
radio input "false"
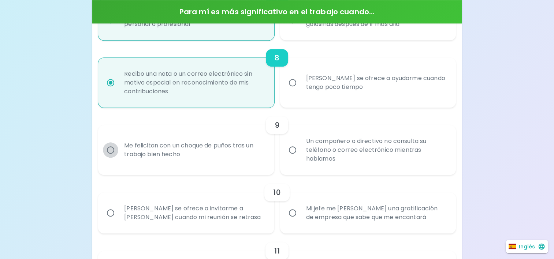
radio input "false"
radio input "true"
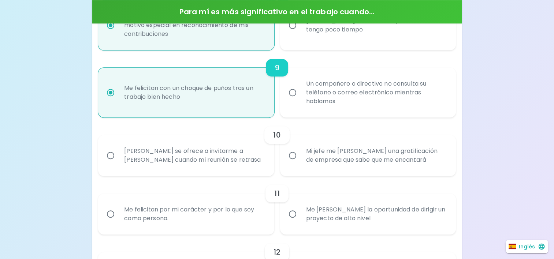
scroll to position [697, 0]
radio input "true"
click at [110, 154] on input "[PERSON_NAME] se ofrece a invitarme a [PERSON_NAME] cuando mi reunión se retrasa" at bounding box center [110, 154] width 15 height 15
radio input "false"
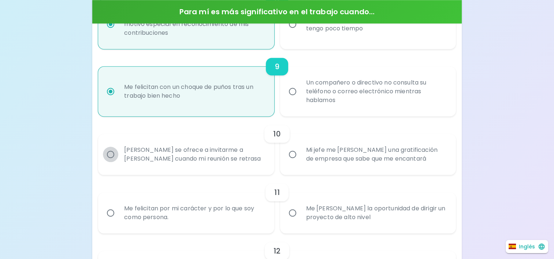
radio input "false"
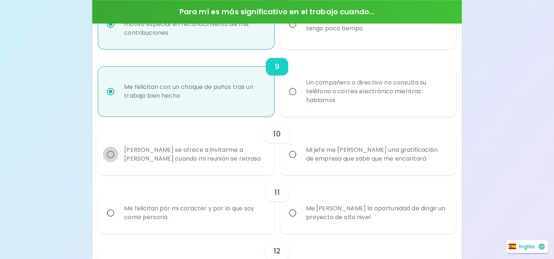
radio input "false"
radio input "true"
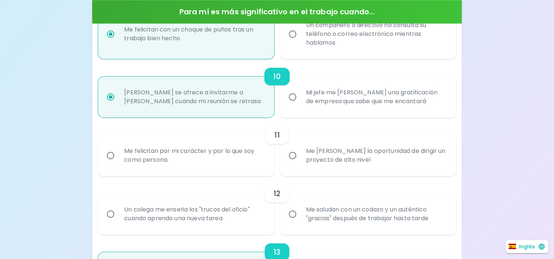
scroll to position [756, 0]
radio input "true"
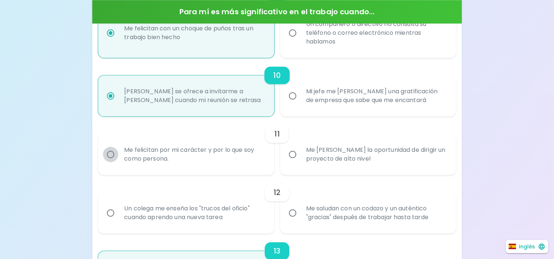
click at [112, 153] on input "Me felicitan por mi carácter y por lo que soy como persona." at bounding box center [110, 154] width 15 height 15
radio input "false"
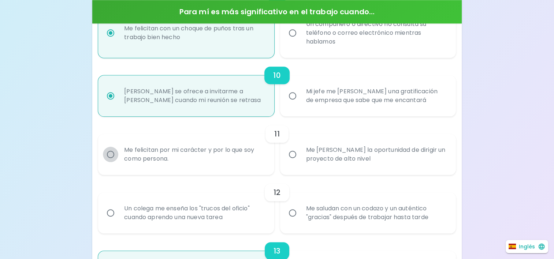
radio input "false"
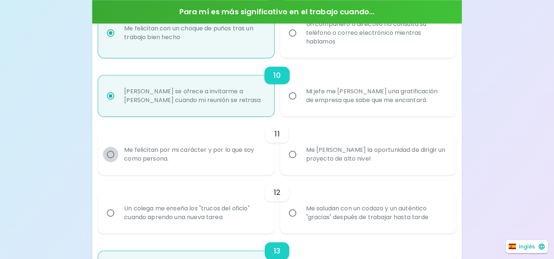
radio input "false"
radio input "true"
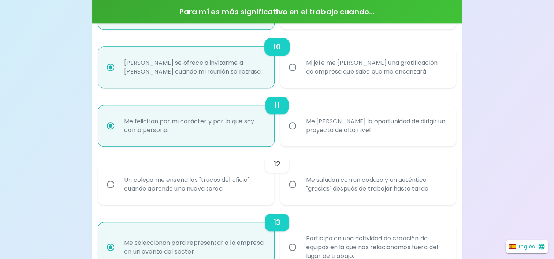
scroll to position [814, 0]
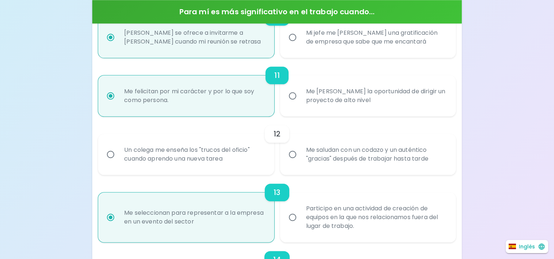
radio input "true"
click at [109, 156] on input "Un colega me enseña los "trucos del oficio" cuando aprendo una nueva tarea" at bounding box center [110, 154] width 15 height 15
radio input "false"
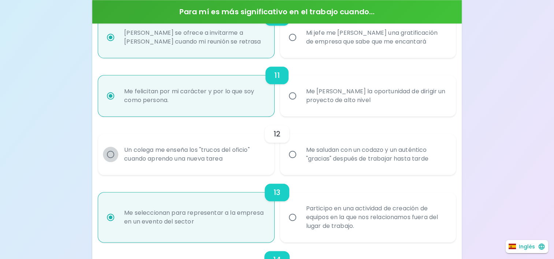
radio input "false"
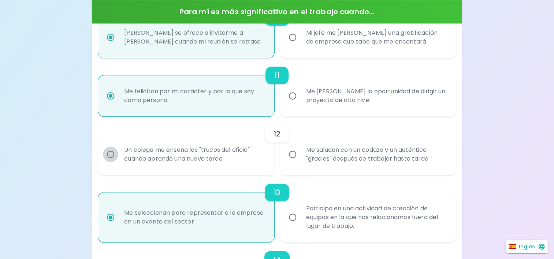
radio input "false"
radio input "true"
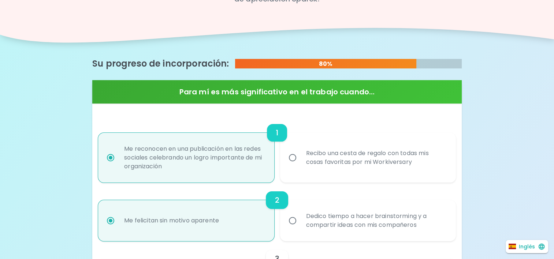
scroll to position [104, 0]
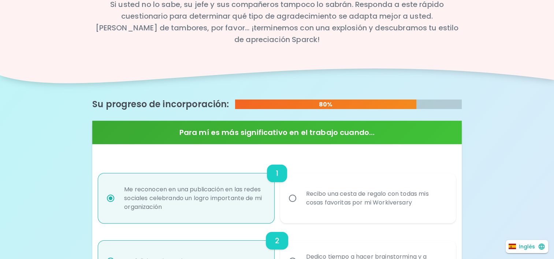
radio input "true"
radio input "false"
click at [293, 198] on input "Recibo una cesta de regalo con todas mis cosas favoritas por mi Workiversary" at bounding box center [292, 198] width 15 height 15
radio input "false"
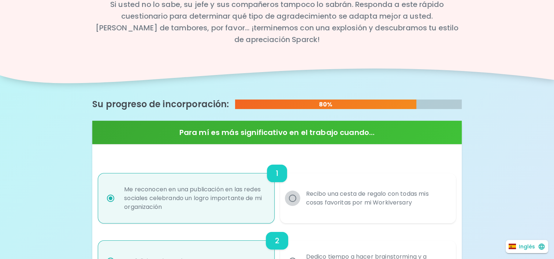
radio input "false"
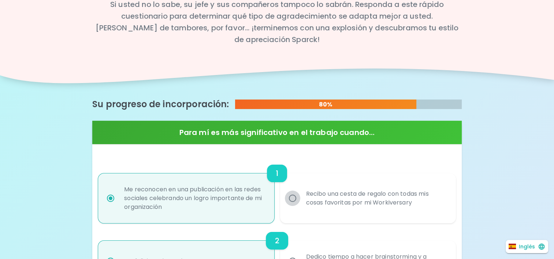
radio input "false"
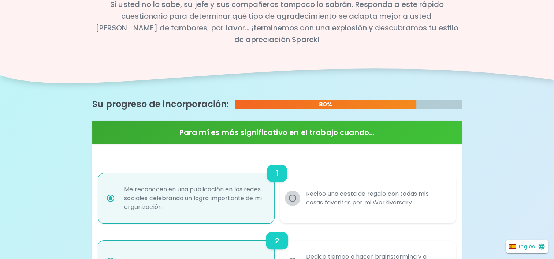
radio input "false"
radio input "true"
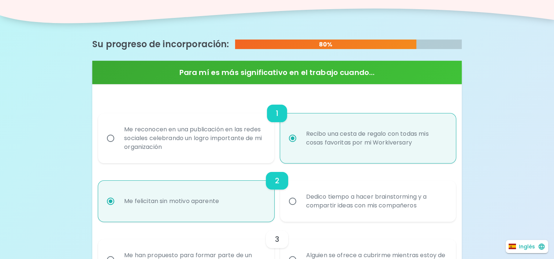
scroll to position [177, 0]
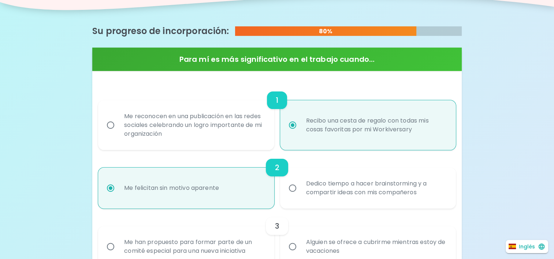
radio input "false"
radio input "true"
click at [290, 189] on input "Dedico tiempo a hacer brainstorming y a compartir ideas con mis compañeros" at bounding box center [292, 187] width 15 height 15
radio input "false"
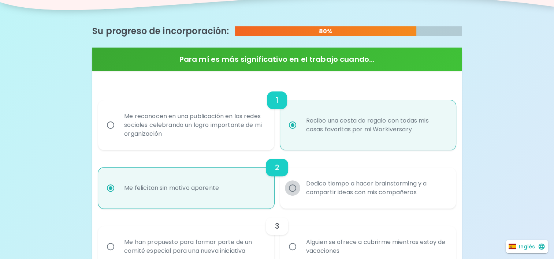
radio input "false"
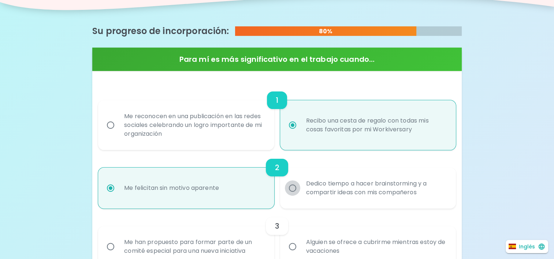
radio input "false"
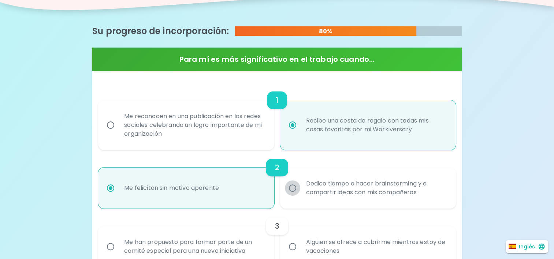
radio input "false"
radio input "true"
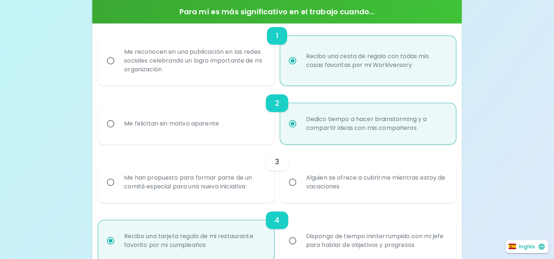
scroll to position [250, 0]
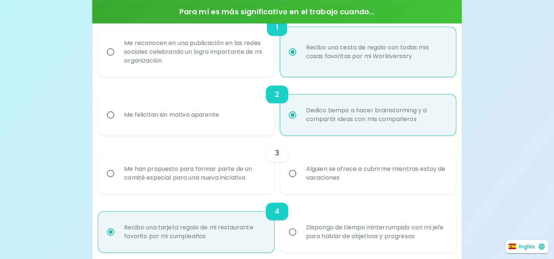
radio input "true"
click at [292, 173] on input "Alguien se ofrece a cubrirme mientras estoy de vacaciones" at bounding box center [292, 173] width 15 height 15
radio input "false"
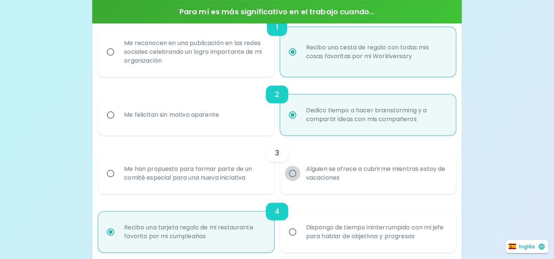
radio input "false"
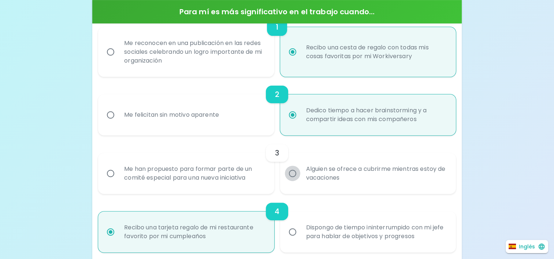
radio input "false"
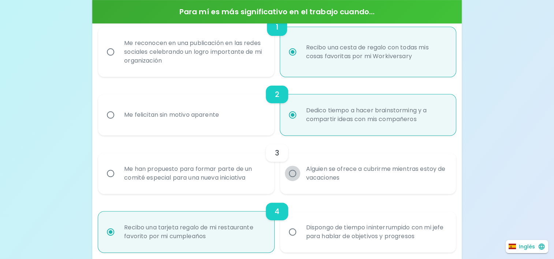
radio input "true"
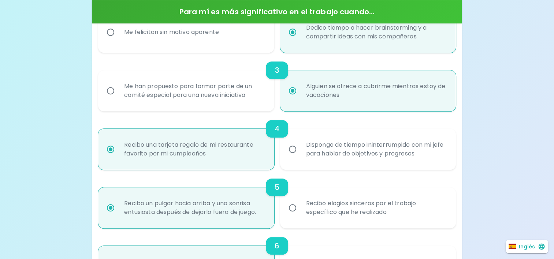
scroll to position [346, 0]
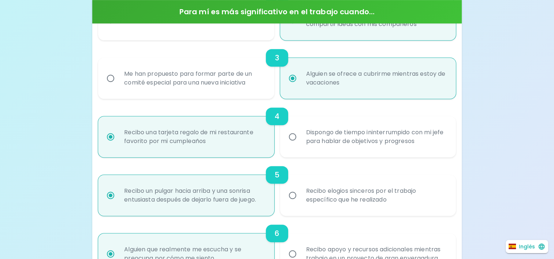
radio input "false"
radio input "true"
click at [292, 134] on input "Dispongo de tiempo ininterrumpido con mi jefe para hablar de objetivos y progre…" at bounding box center [292, 136] width 15 height 15
radio input "false"
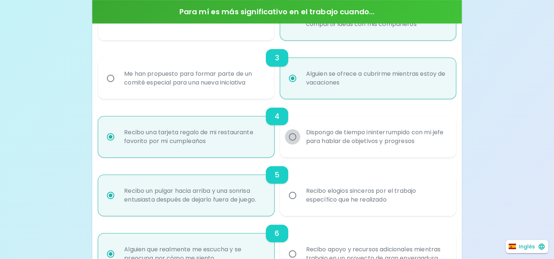
radio input "false"
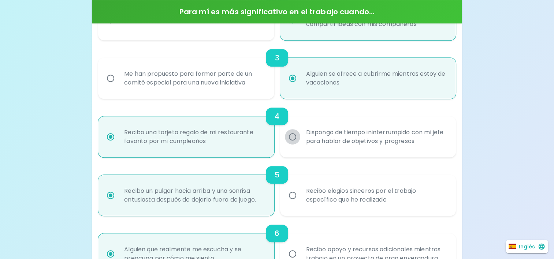
radio input "false"
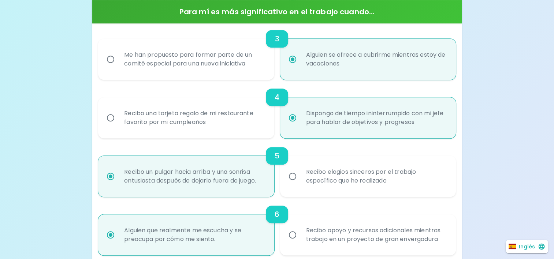
scroll to position [382, 0]
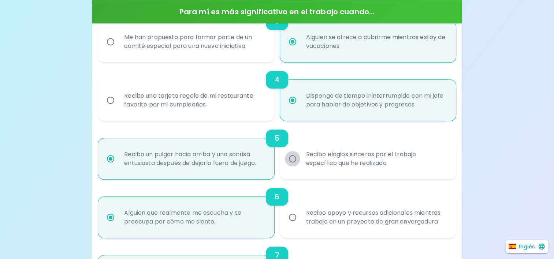
click at [294, 158] on input "Recibo elogios sinceros por el trabajo específico que he realizado" at bounding box center [292, 158] width 15 height 15
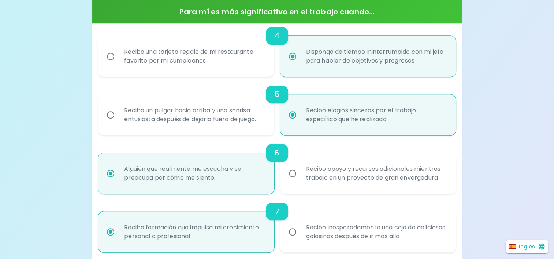
scroll to position [455, 0]
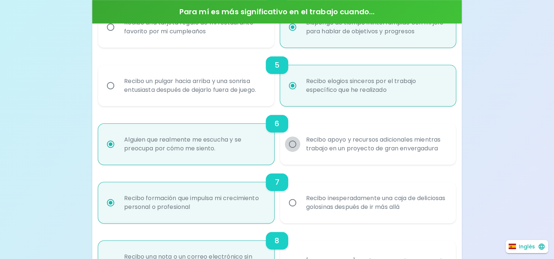
click at [292, 144] on input "Recibo apoyo y recursos adicionales mientras trabajo en un proyecto de gran env…" at bounding box center [292, 144] width 15 height 15
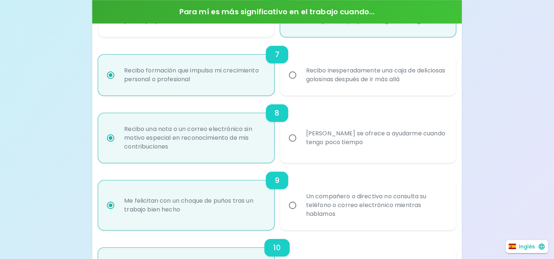
scroll to position [602, 0]
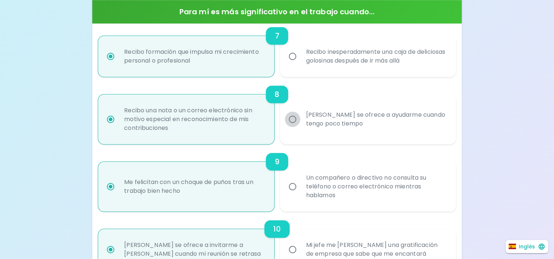
click at [292, 118] on input "[PERSON_NAME] se ofrece a ayudarme cuando tengo poco tiempo" at bounding box center [292, 119] width 15 height 15
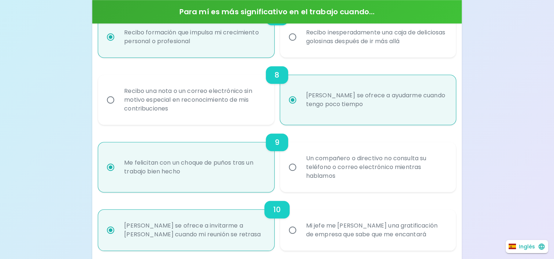
scroll to position [638, 0]
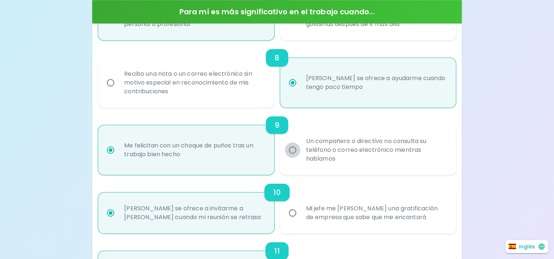
click at [291, 152] on input "Un compañero o directivo no consulta su teléfono o correo electrónico mientras …" at bounding box center [292, 149] width 15 height 15
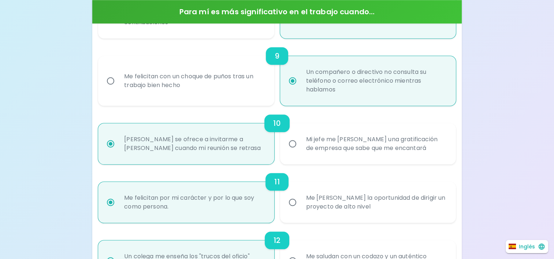
scroll to position [712, 0]
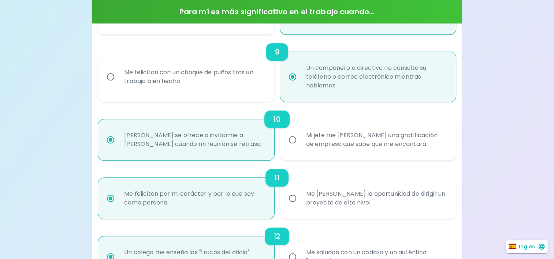
click at [292, 139] on input "Mi jefe me [PERSON_NAME] una gratificación de empresa que sabe que me encantará" at bounding box center [292, 139] width 15 height 15
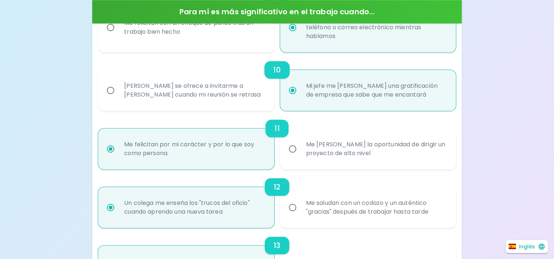
scroll to position [785, 0]
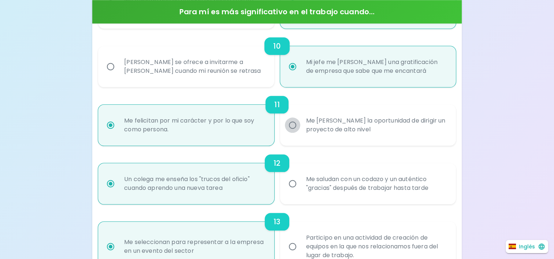
click at [289, 124] on input "Me [PERSON_NAME] la oportunidad de dirigir un proyecto de alto nivel" at bounding box center [292, 125] width 15 height 15
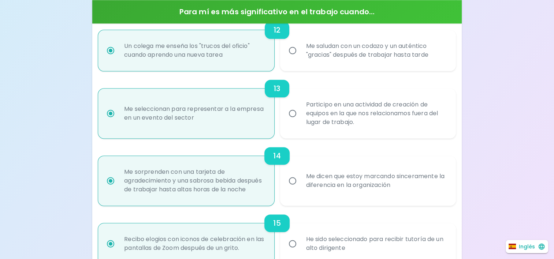
scroll to position [931, 0]
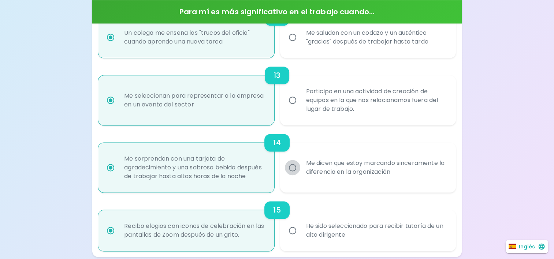
click at [292, 172] on input "Me dicen que estoy marcando sinceramente la diferencia en la organización" at bounding box center [292, 167] width 15 height 15
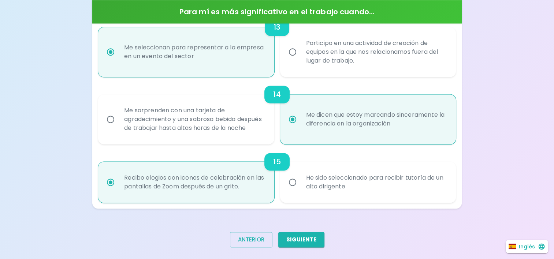
scroll to position [997, 0]
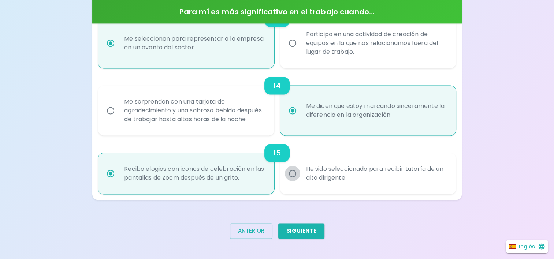
click at [293, 172] on input "He sido seleccionado para recibir tutoría de un alto dirigente" at bounding box center [292, 173] width 15 height 15
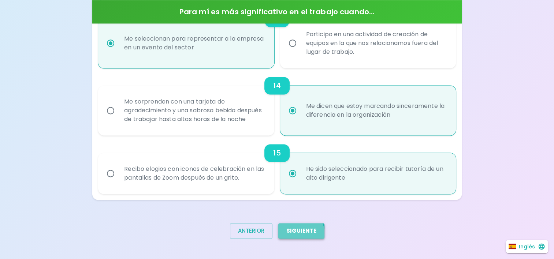
click at [296, 236] on button "Siguiente" at bounding box center [301, 230] width 46 height 15
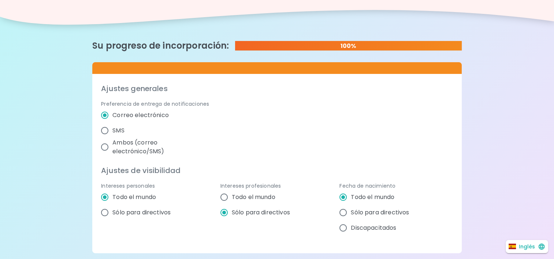
scroll to position [143, 0]
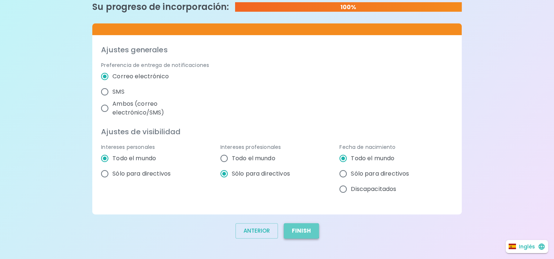
drag, startPoint x: 295, startPoint y: 231, endPoint x: 295, endPoint y: 235, distance: 4.0
click at [295, 235] on button "Finish" at bounding box center [301, 230] width 35 height 15
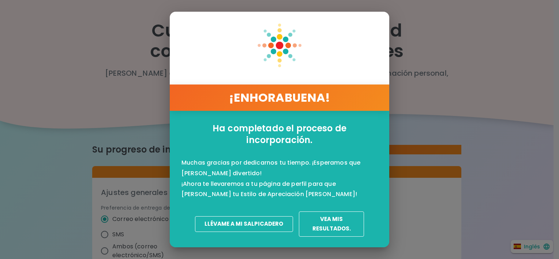
scroll to position [3, 0]
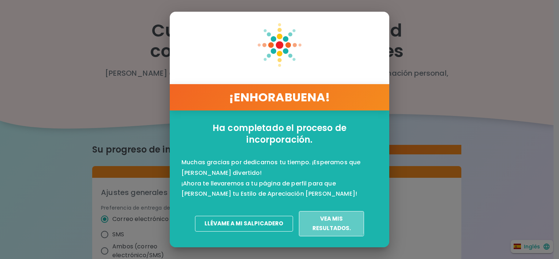
click at [316, 218] on button "Vea mis resultados." at bounding box center [332, 223] width 66 height 25
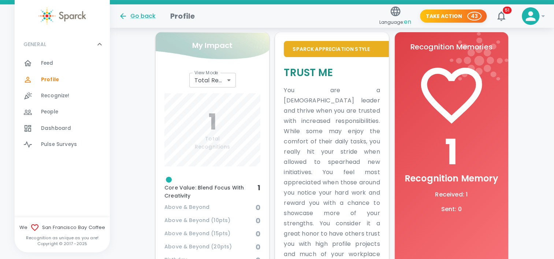
scroll to position [205, 0]
